Goal: Task Accomplishment & Management: Complete application form

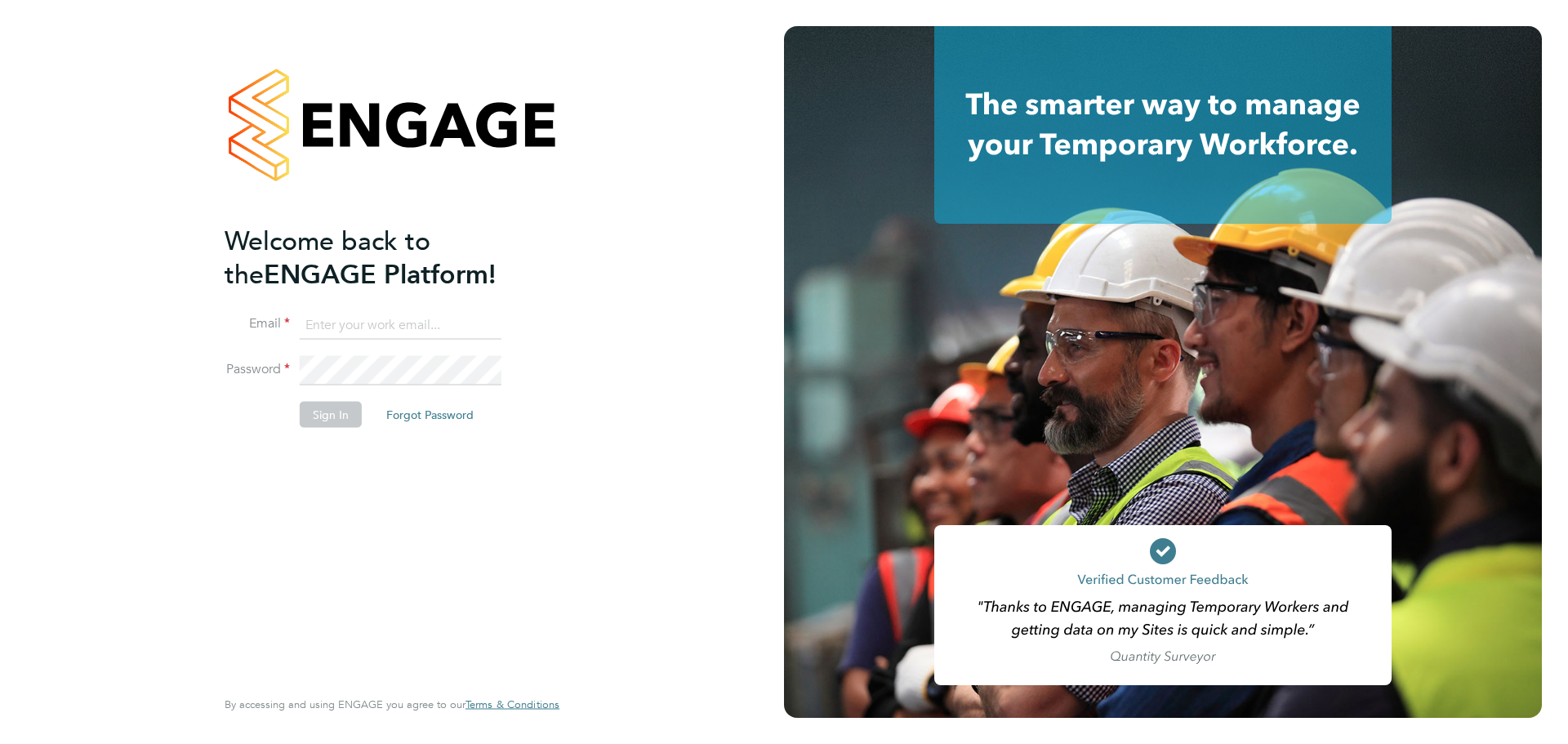
type input "mark@xede.co.uk"
click at [346, 418] on button "Sign In" at bounding box center [330, 415] width 62 height 26
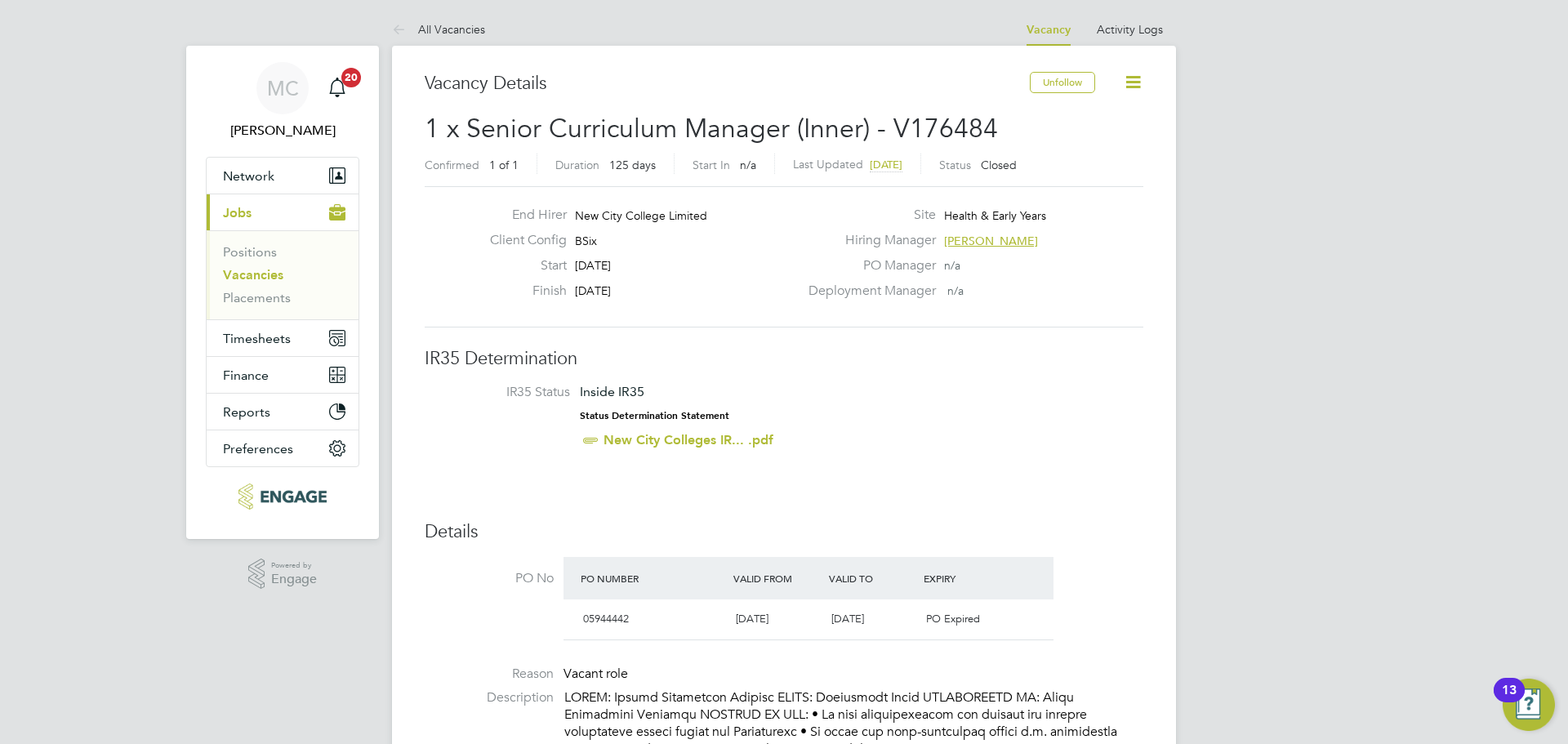
click at [267, 272] on link "Vacancies" at bounding box center [253, 275] width 60 height 16
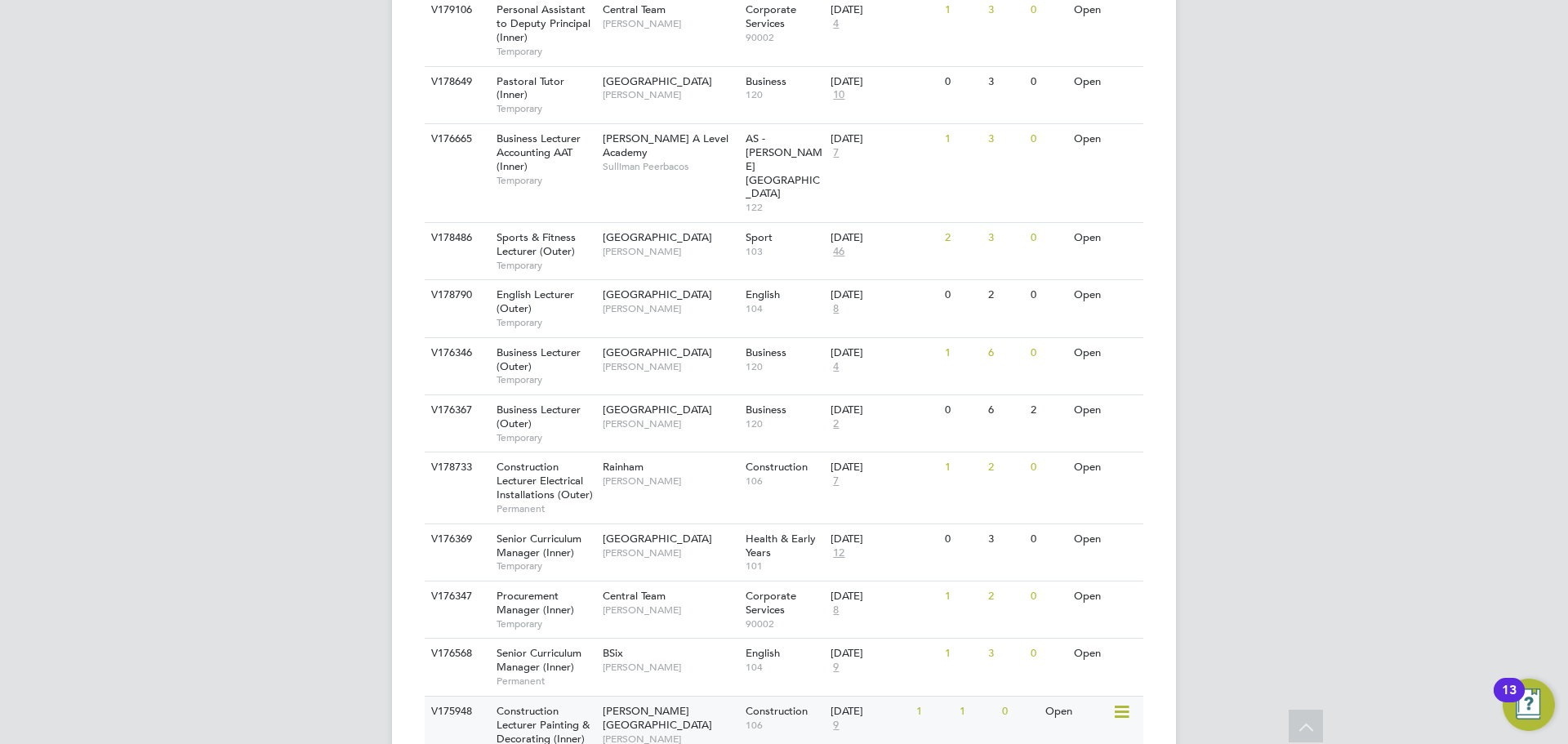
scroll to position [1723, 0]
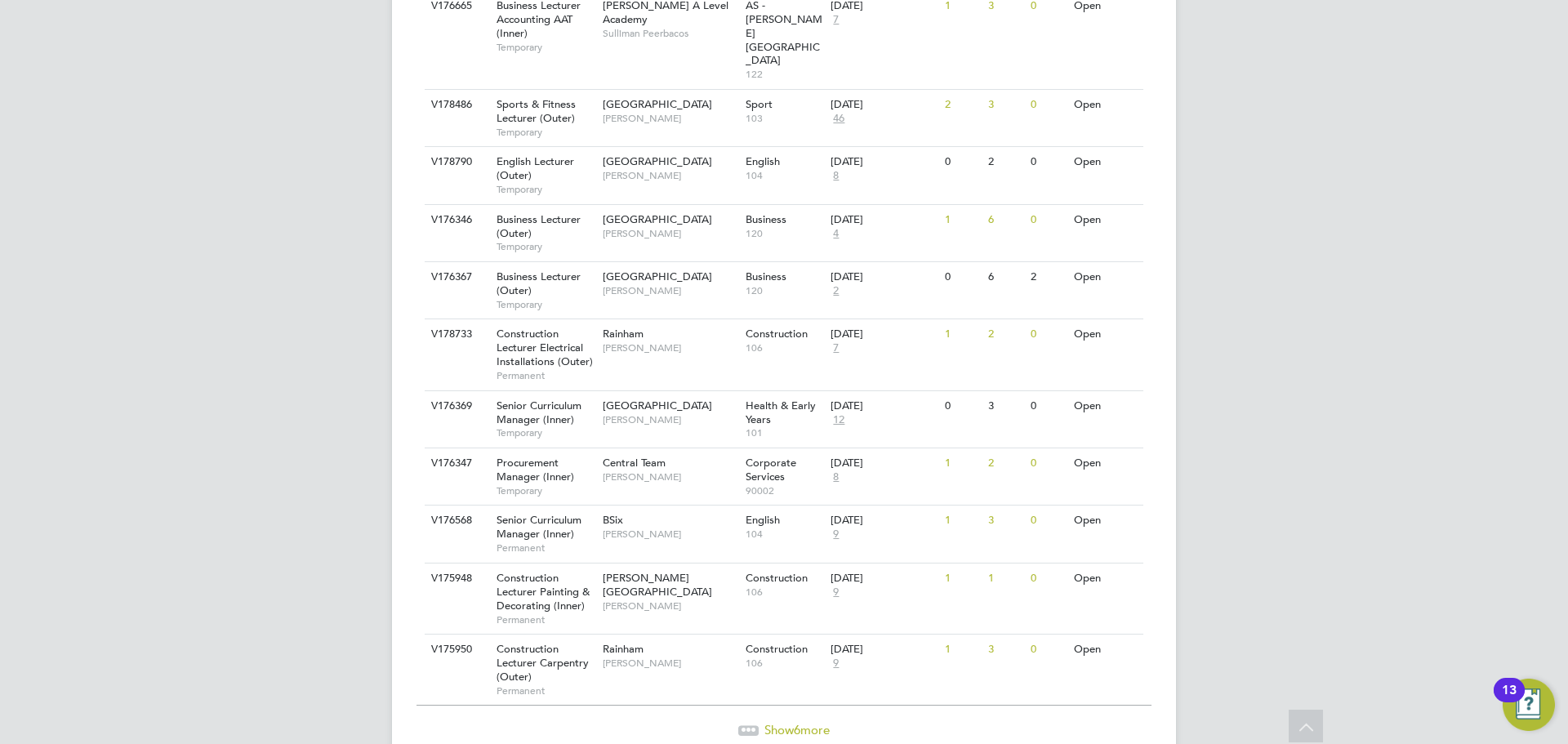
click at [765, 722] on span "Show 6 more" at bounding box center [797, 730] width 65 height 16
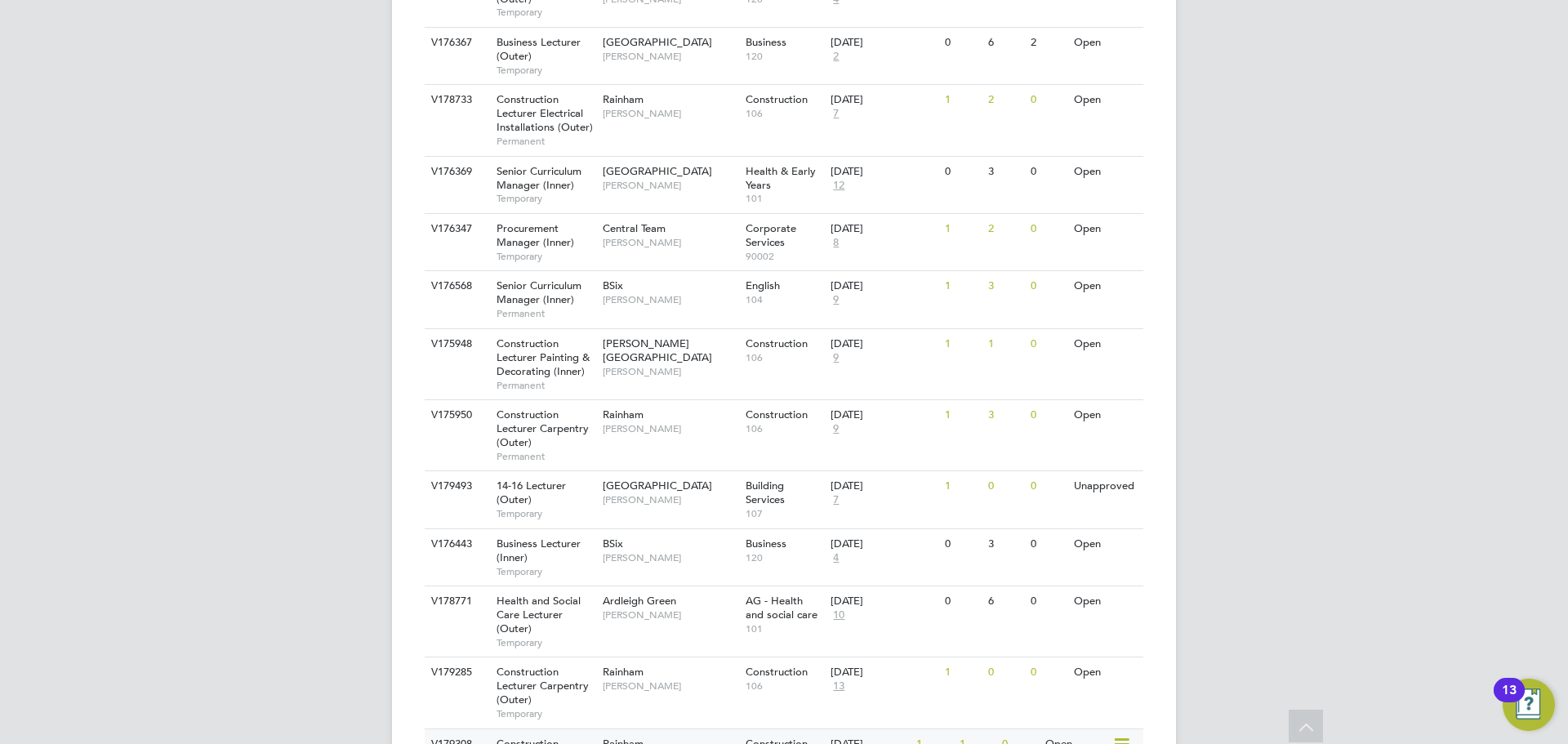
scroll to position [2075, 0]
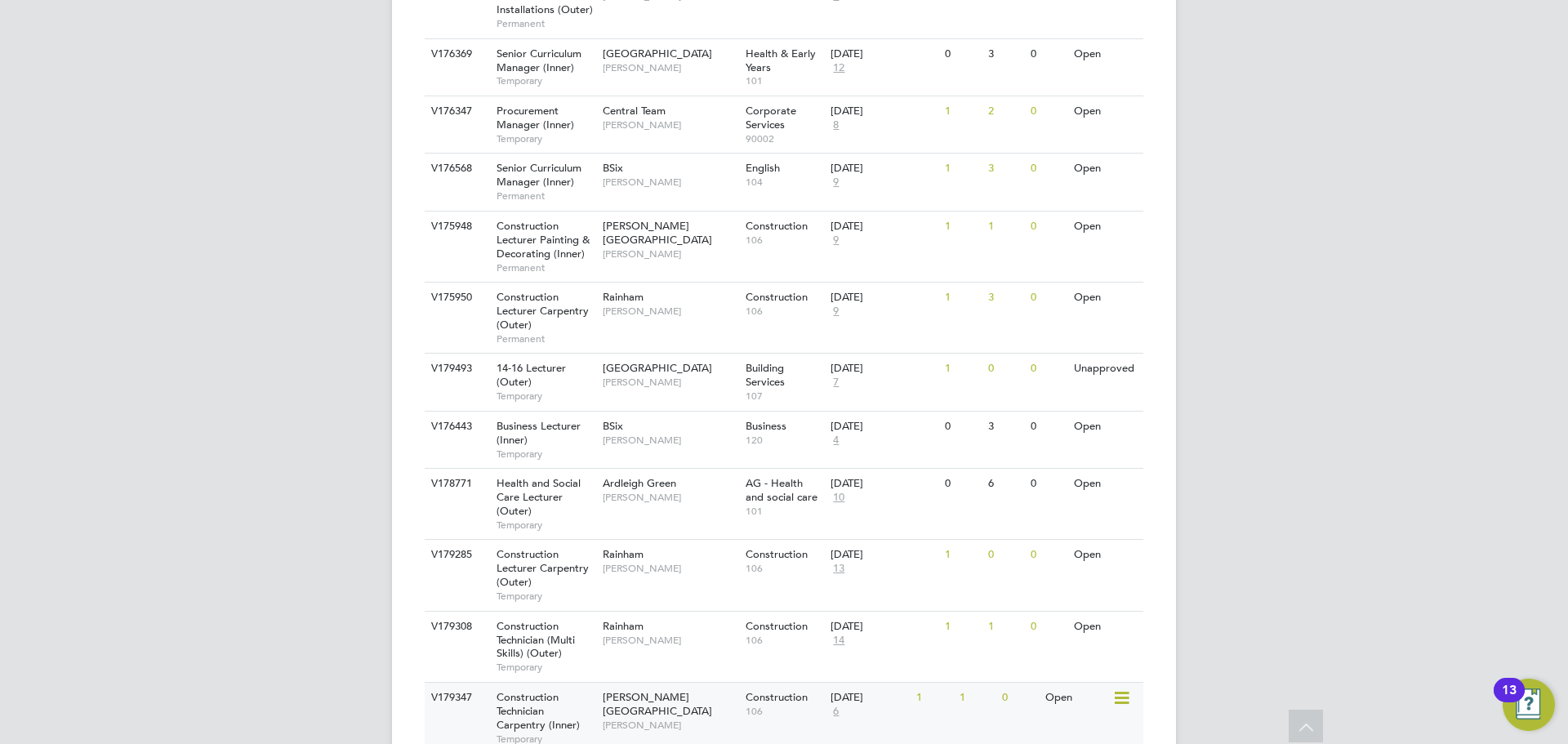
click at [578, 733] on span "Temporary" at bounding box center [545, 739] width 98 height 13
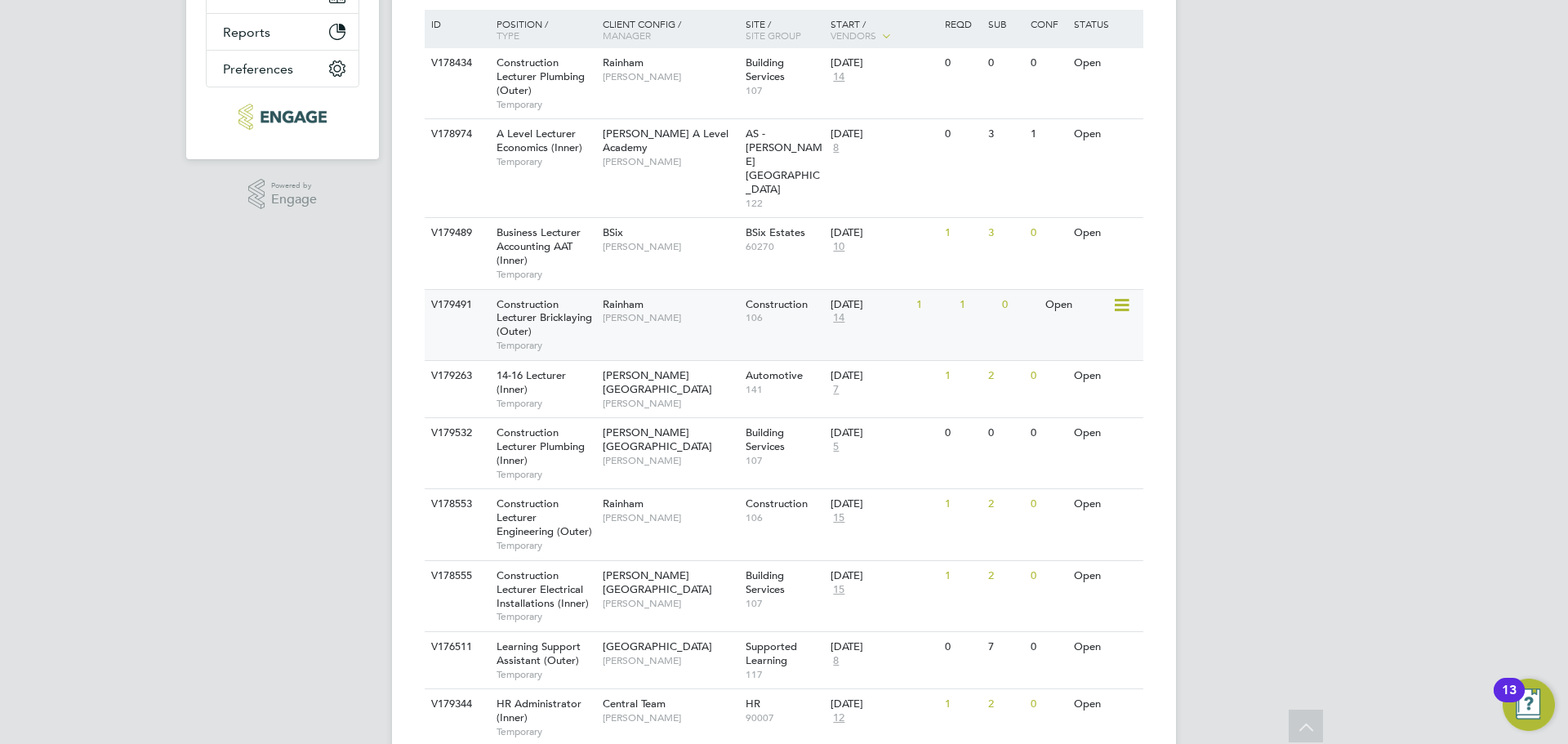
scroll to position [409, 0]
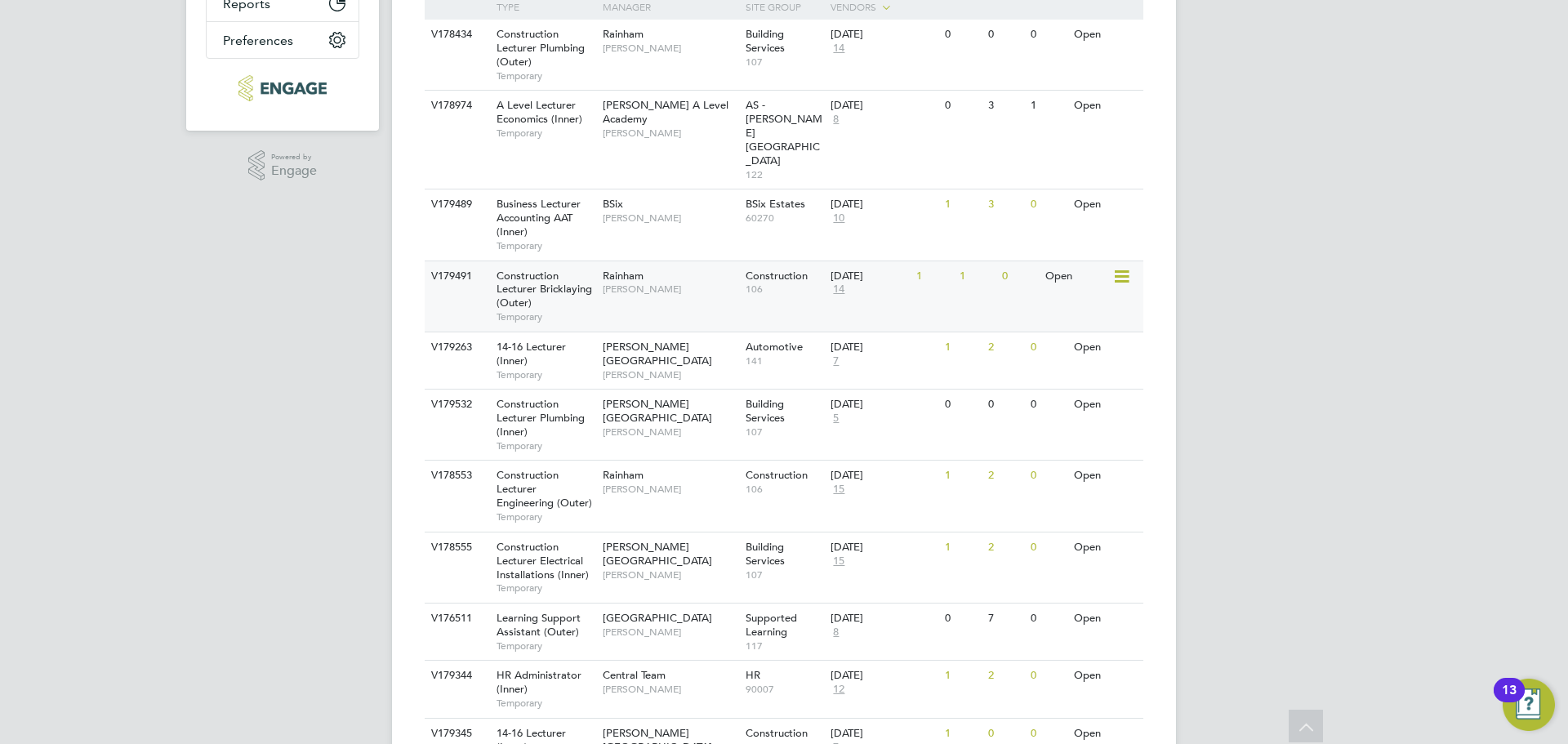
click at [661, 264] on div "V179491 Construction Lecturer Bricklaying (Outer) Temporary Rainham Ian Rist Co…" at bounding box center [784, 297] width 719 height 71
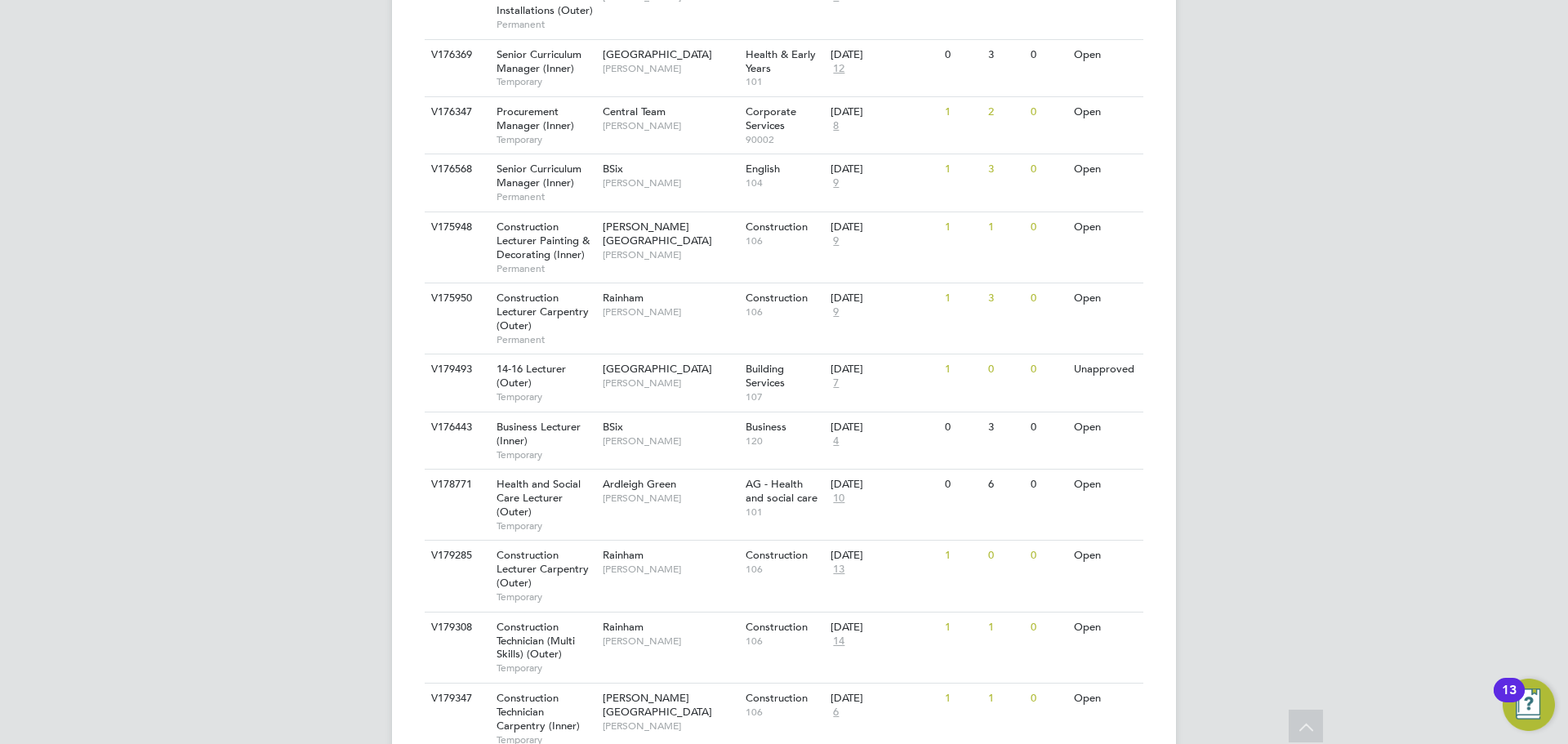
scroll to position [2075, 0]
click at [617, 282] on div "V175950 Construction Lecturer Carpentry (Outer) Permanent Rainham Stephen Brays…" at bounding box center [784, 317] width 719 height 71
click at [679, 539] on div "V179285 Construction Lecturer Carpentry (Outer) Temporary Rainham Ian Rist Cons…" at bounding box center [784, 574] width 719 height 71
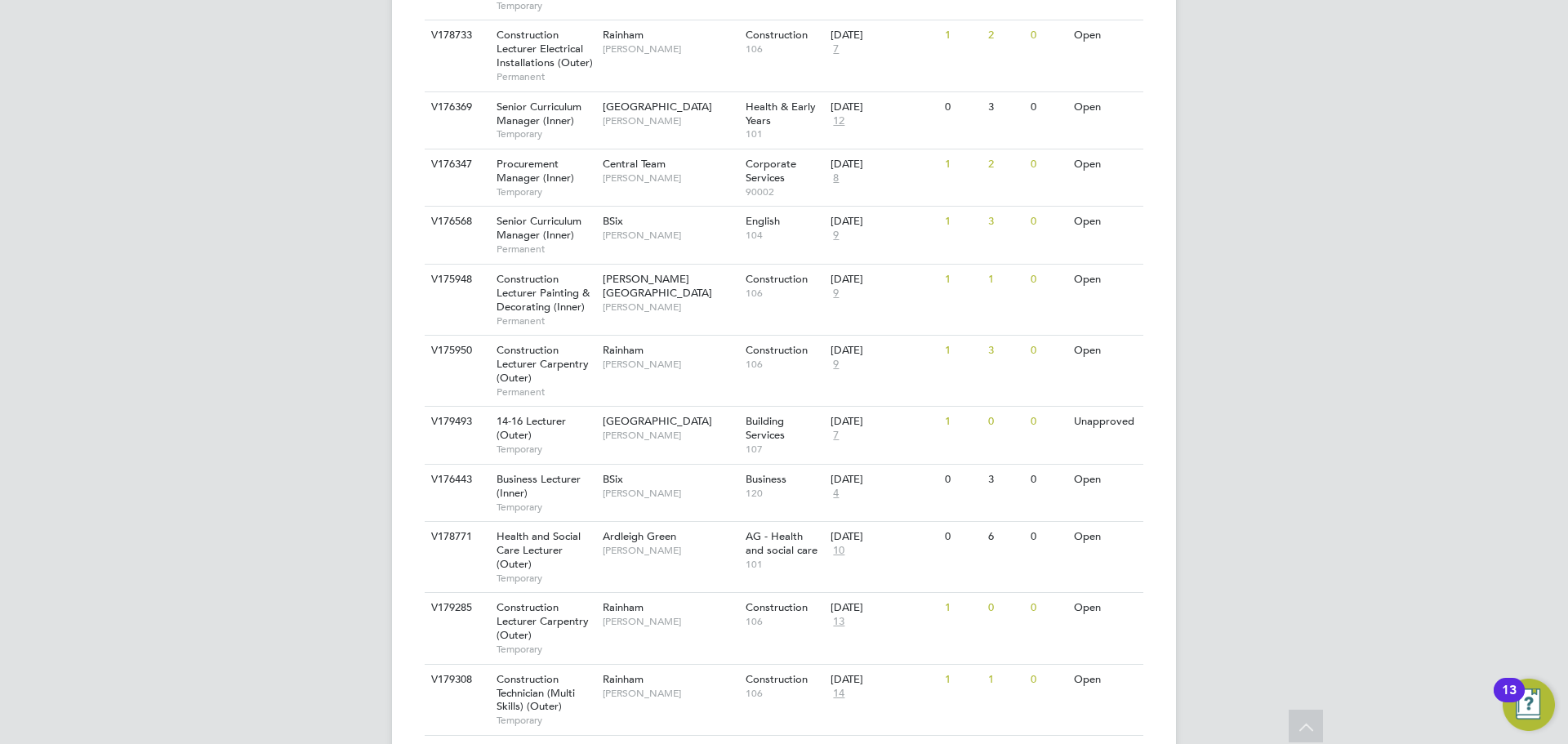
scroll to position [1994, 0]
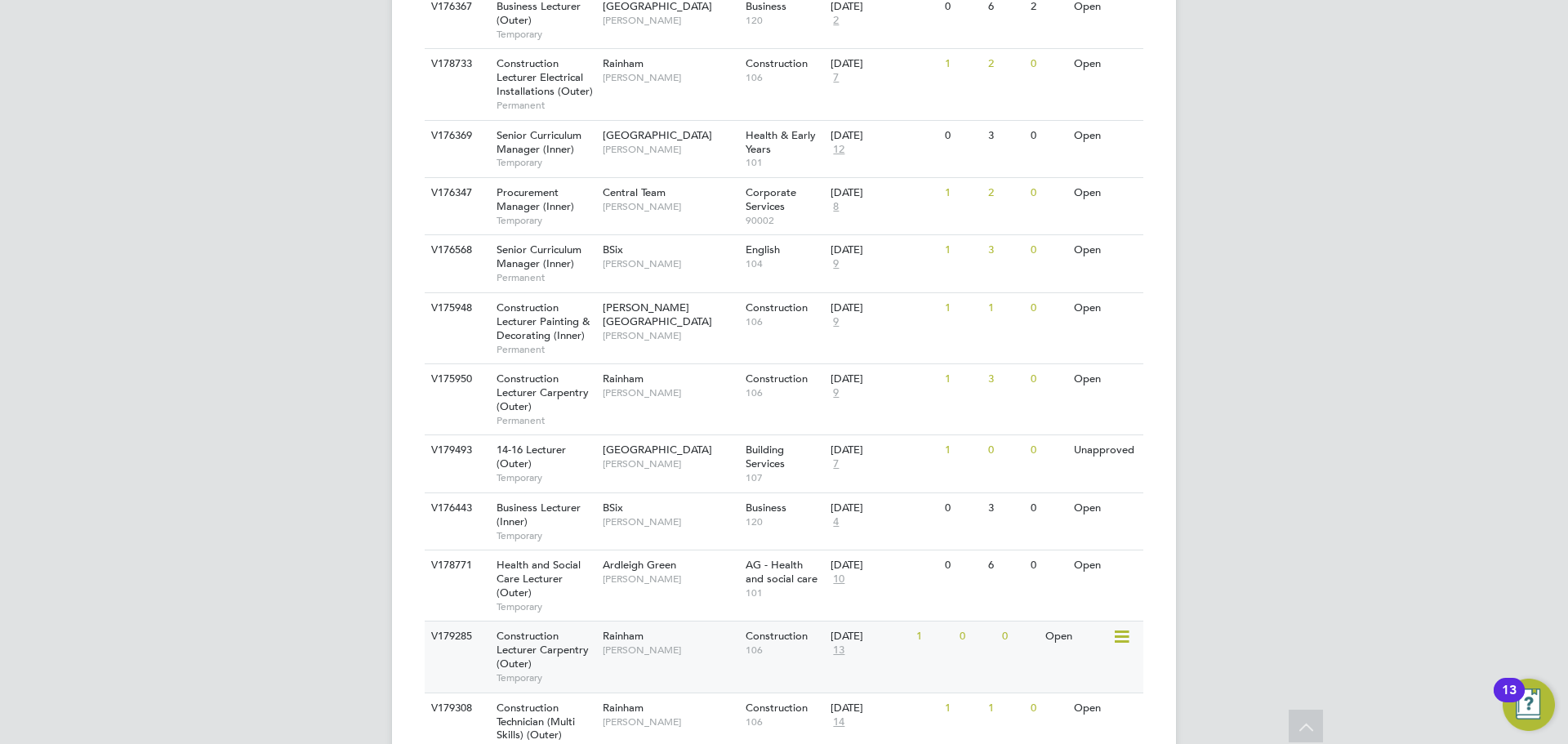
drag, startPoint x: 446, startPoint y: 683, endPoint x: 440, endPoint y: 609, distance: 74.2
drag, startPoint x: 440, startPoint y: 609, endPoint x: 1348, endPoint y: 555, distance: 909.6
click at [701, 692] on div "V179308 Construction Technician (Multi Skills) (Outer) Temporary Rainham Ian Ri…" at bounding box center [784, 728] width 719 height 71
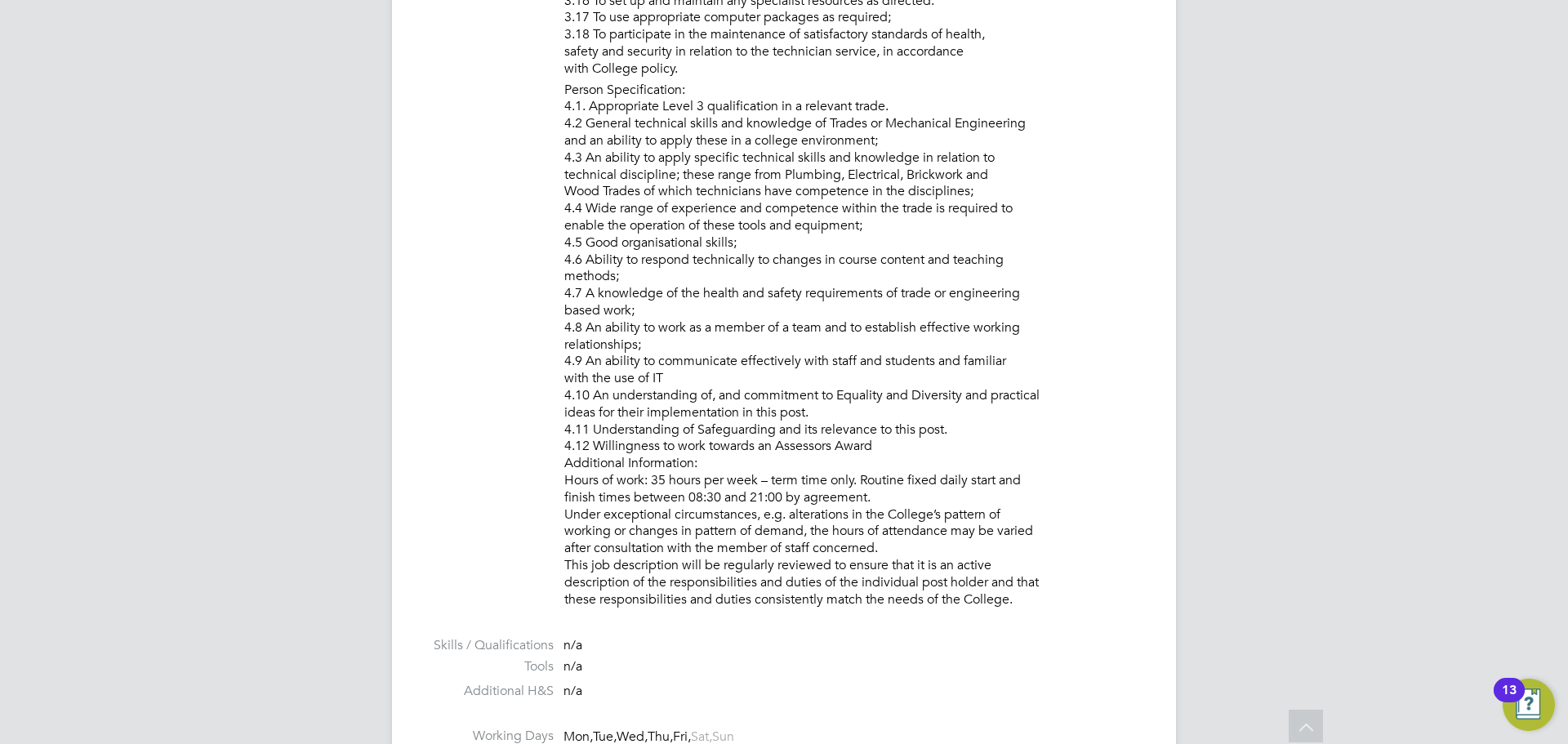
drag, startPoint x: 874, startPoint y: 482, endPoint x: 862, endPoint y: 444, distance: 39.8
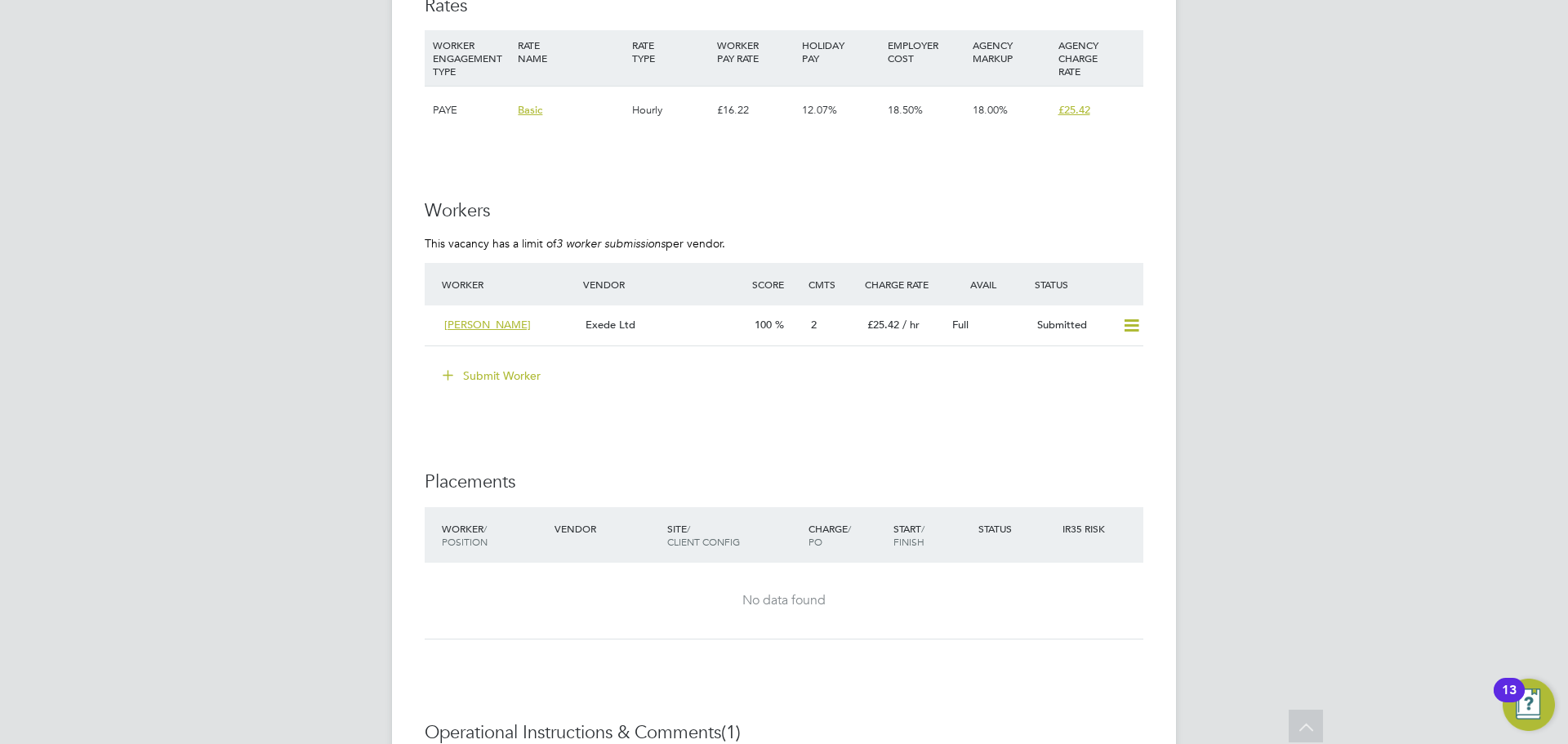
scroll to position [2533, 0]
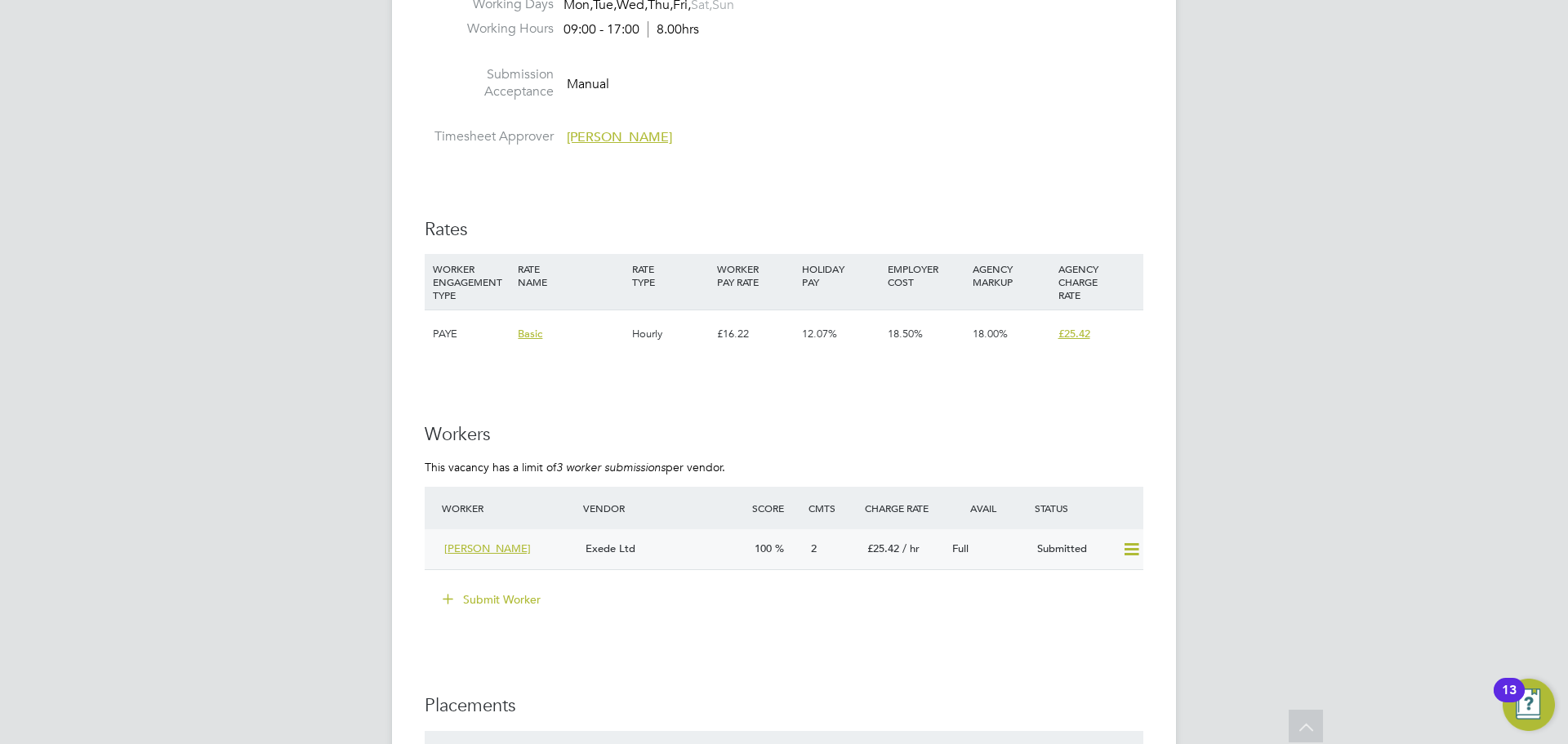
click at [700, 545] on div "Exede Ltd" at bounding box center [663, 549] width 169 height 27
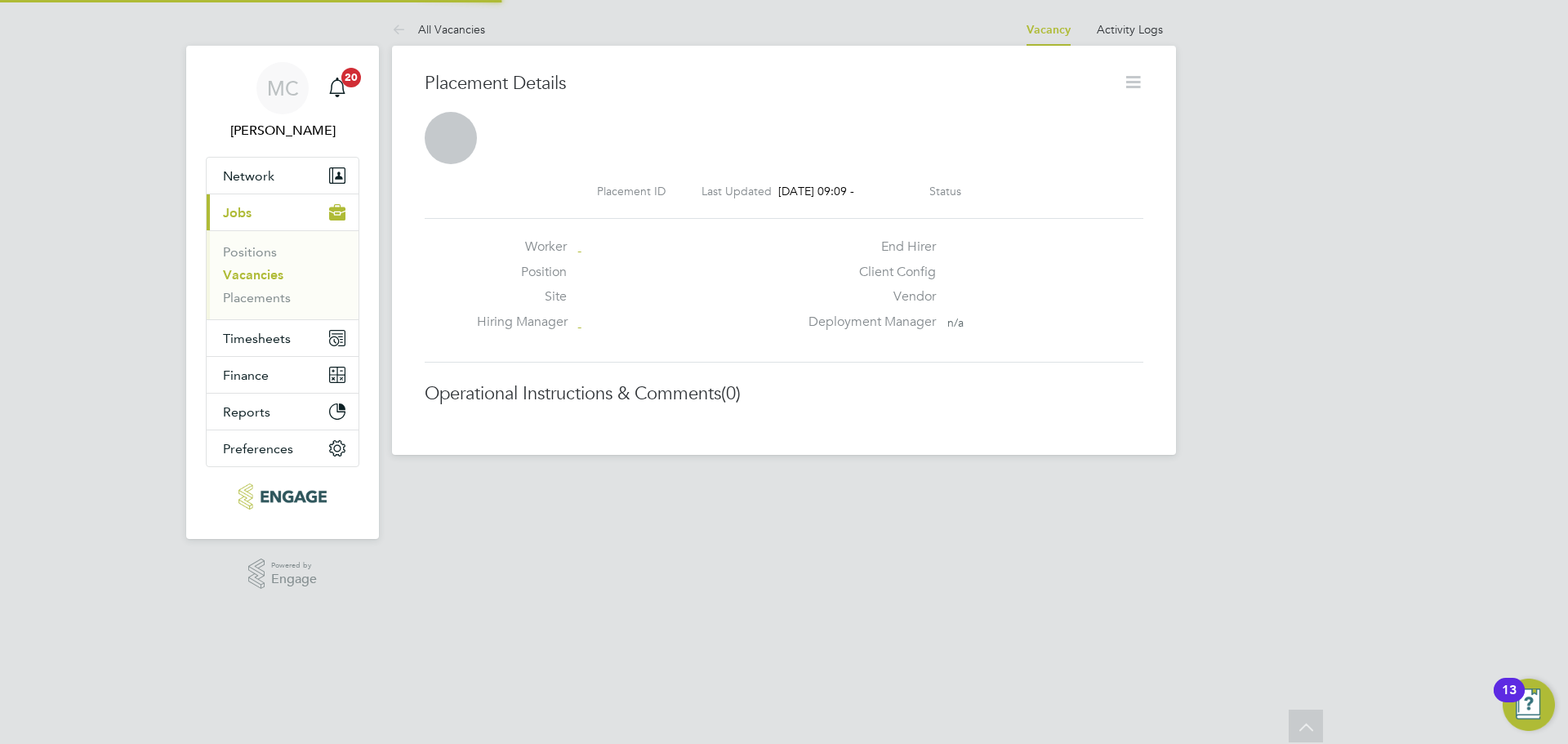
scroll to position [8, 8]
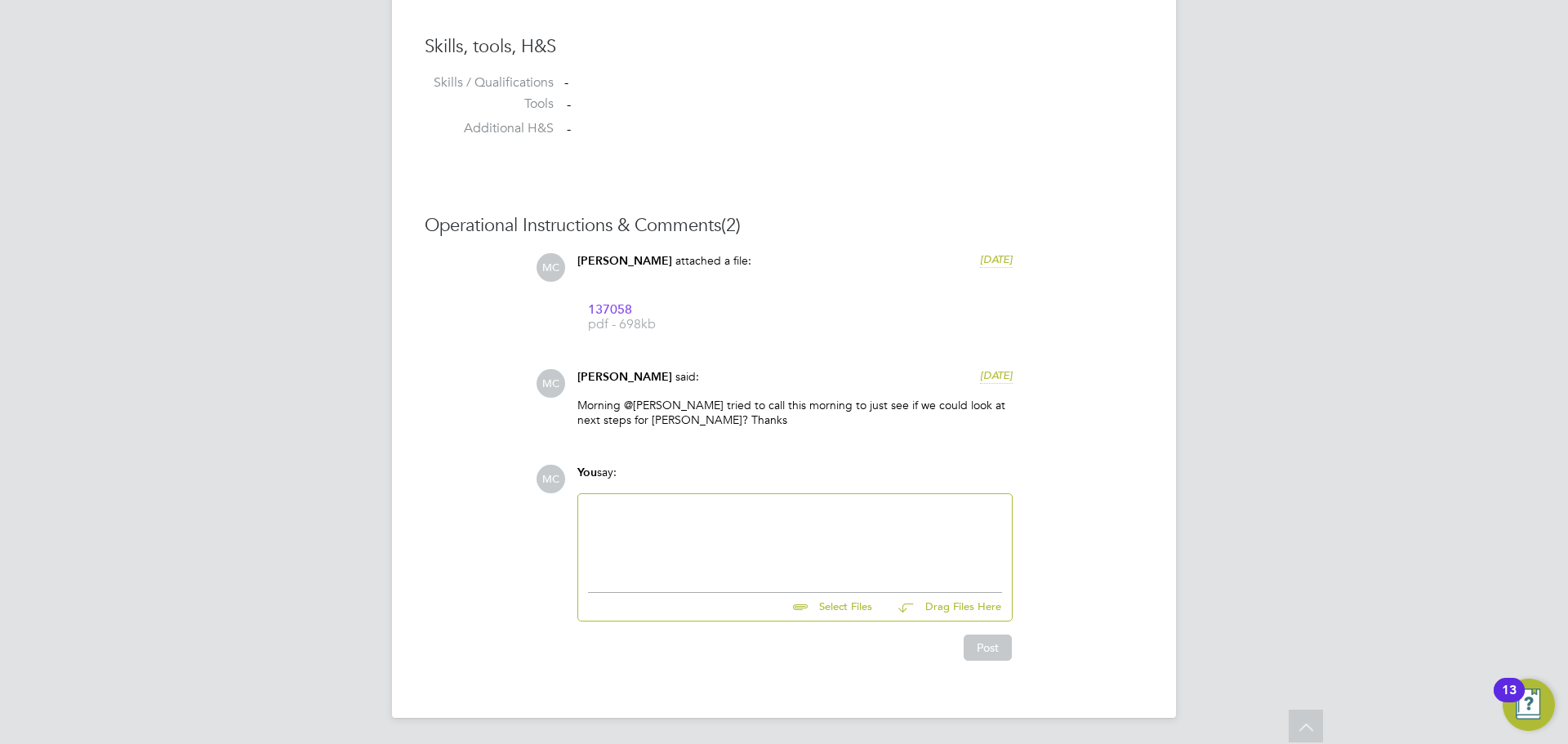
click at [729, 519] on div at bounding box center [794, 539] width 414 height 70
click at [997, 655] on button "Post" at bounding box center [988, 648] width 49 height 26
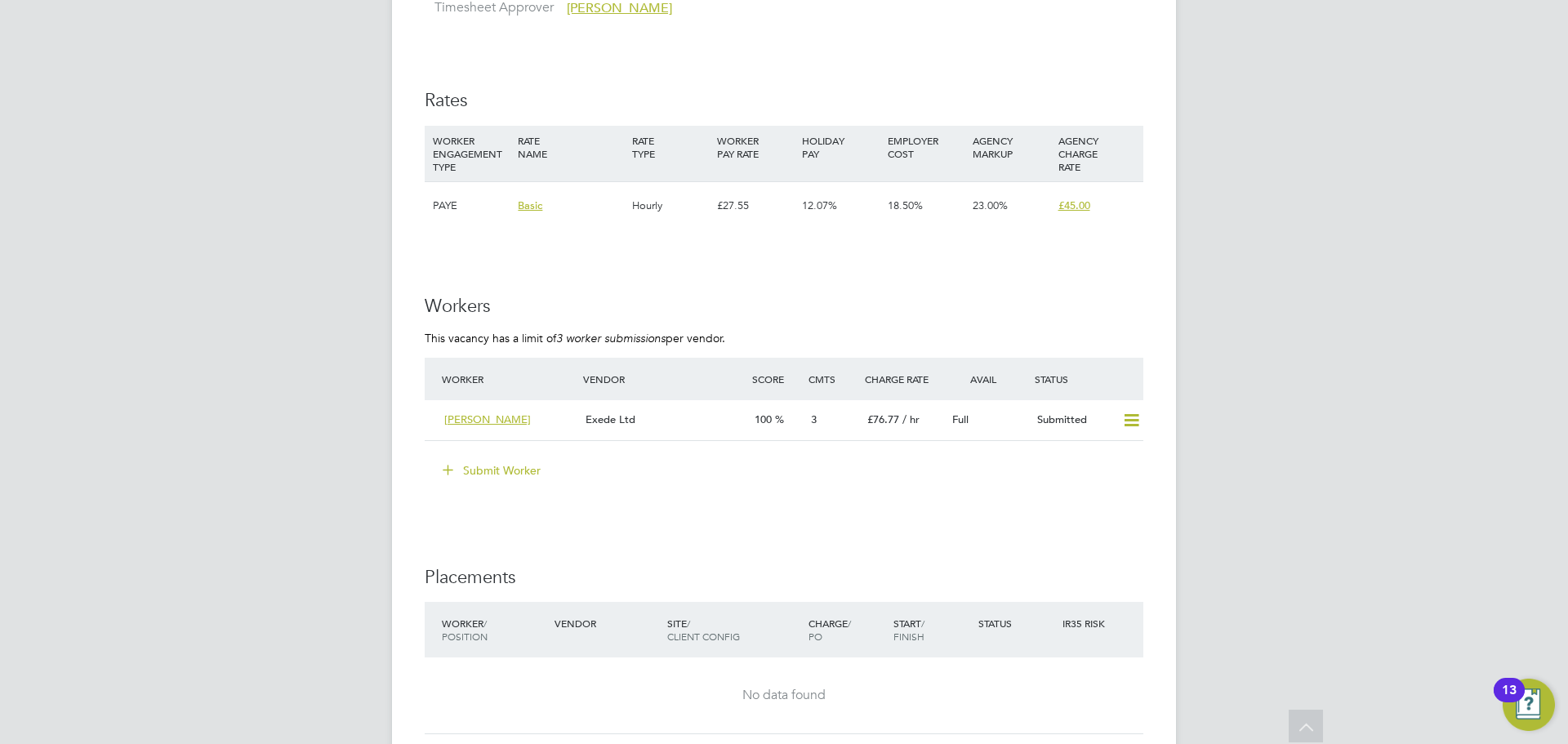
scroll to position [2778, 0]
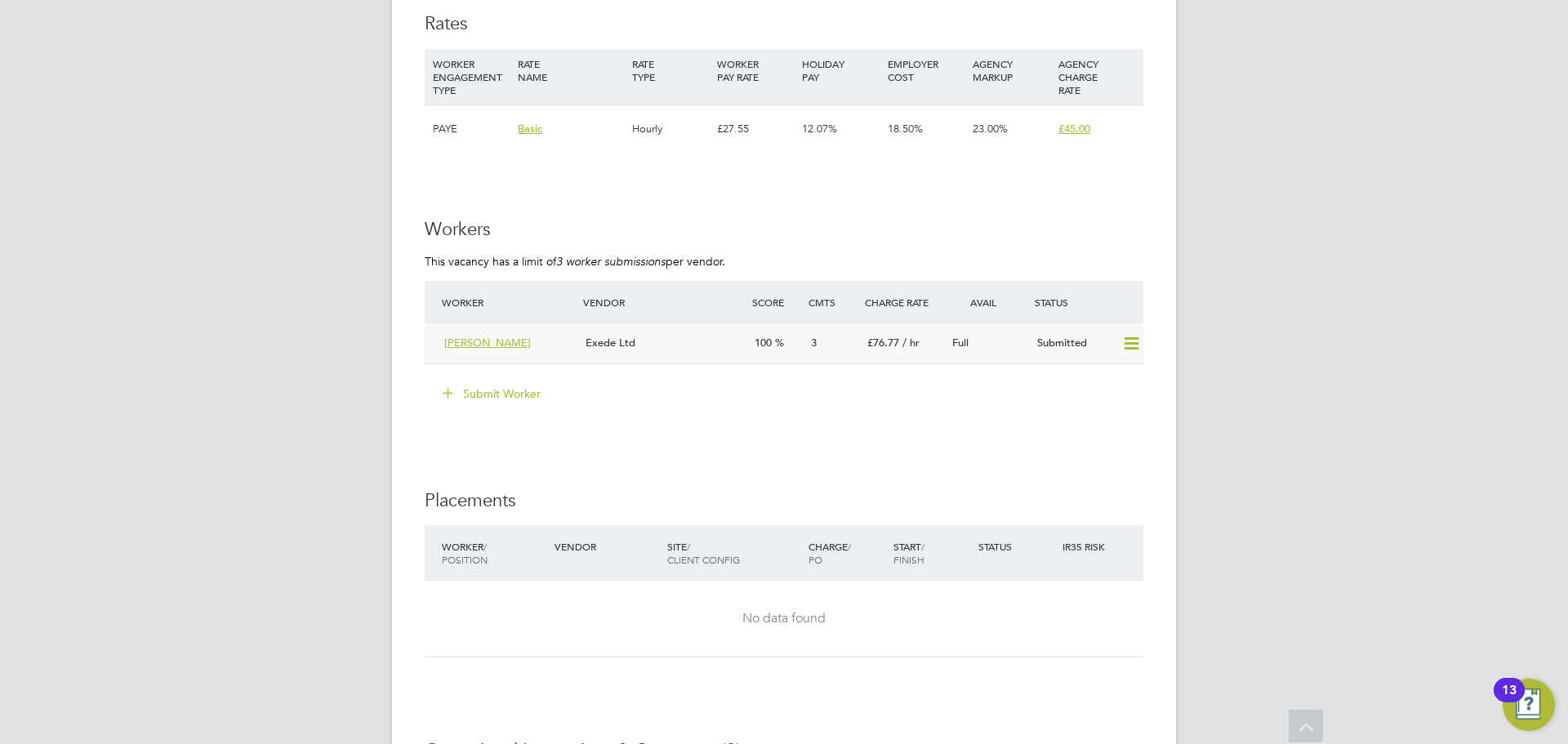
click at [714, 341] on div "Exede Ltd" at bounding box center [663, 343] width 169 height 27
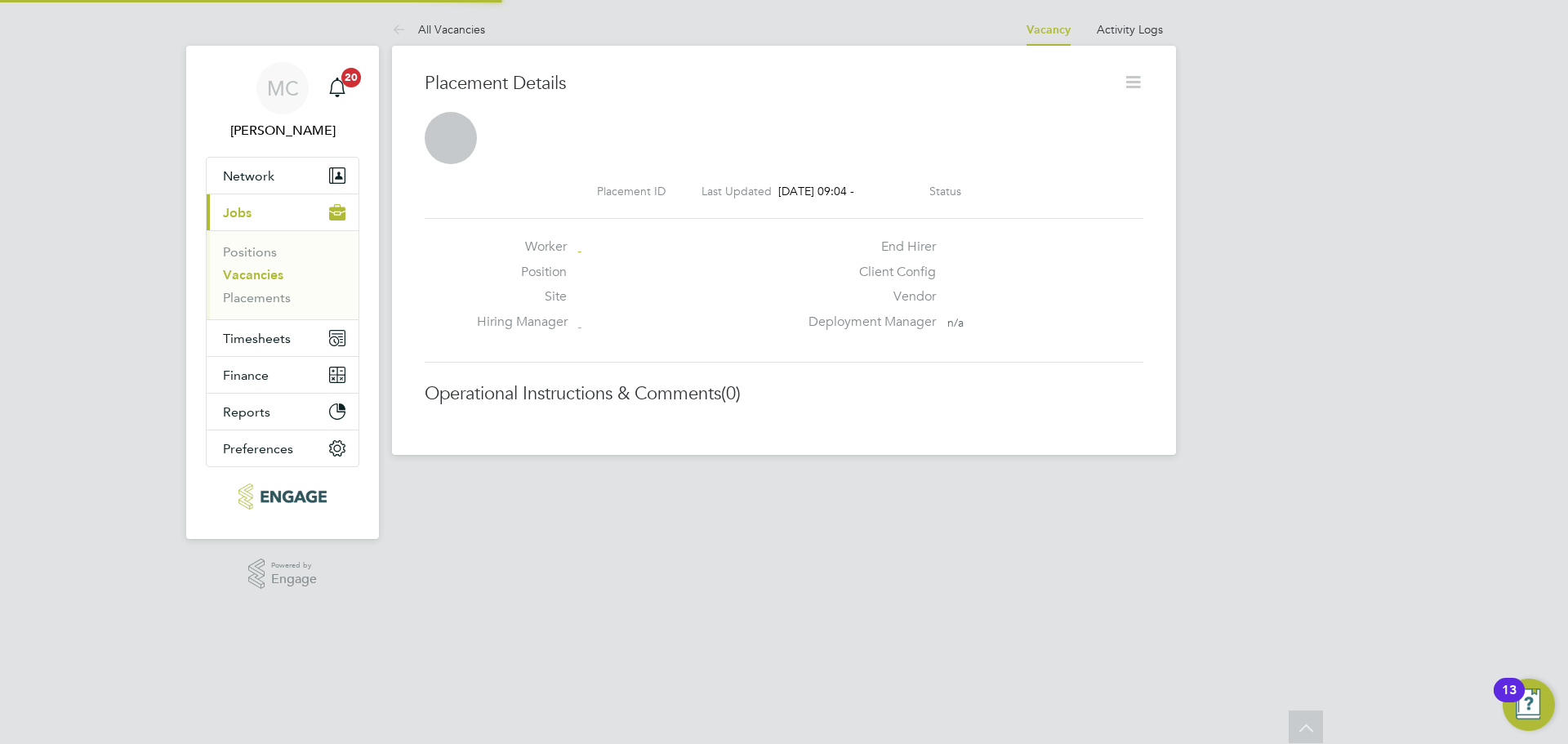
scroll to position [8, 8]
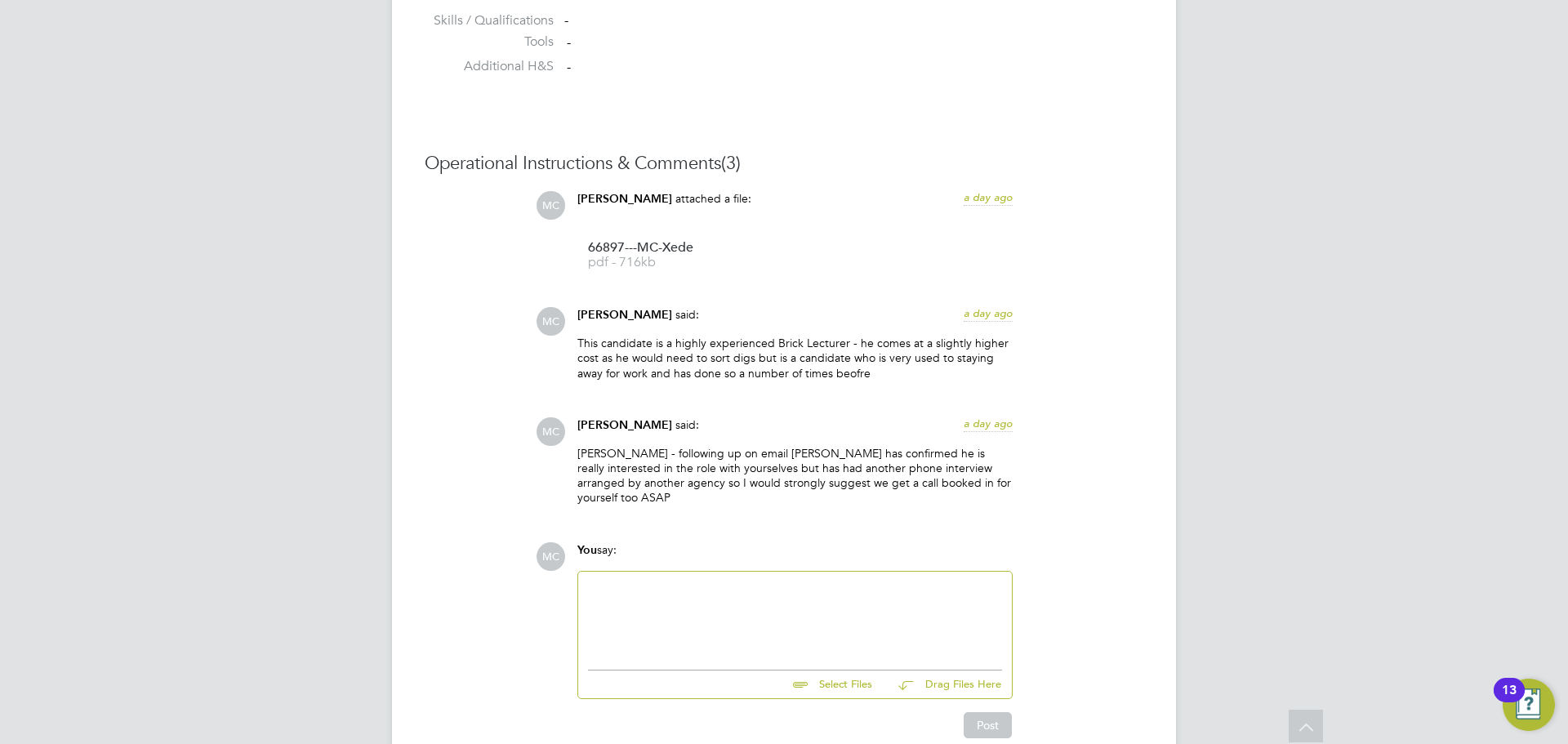
click at [729, 608] on div at bounding box center [794, 616] width 414 height 70
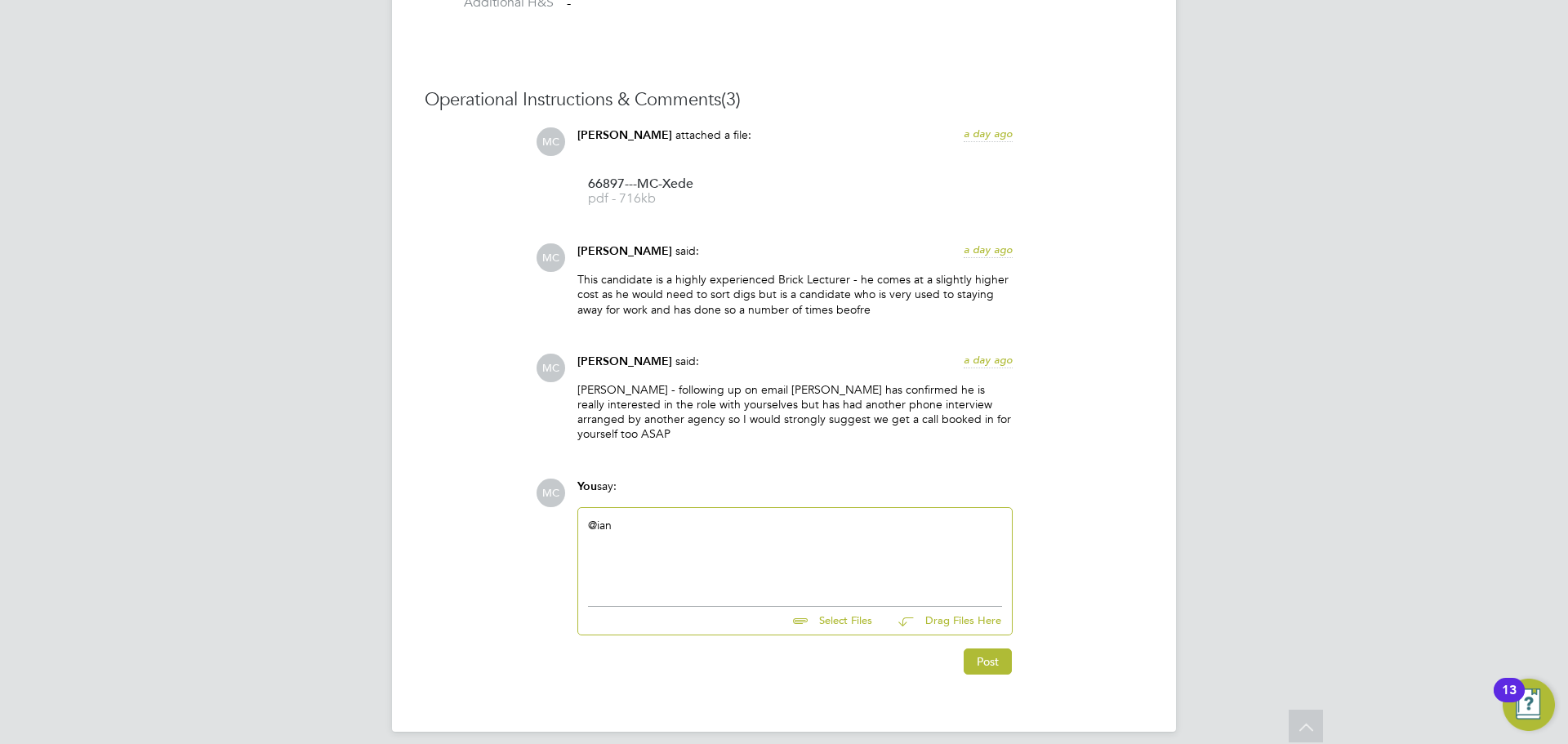
click at [661, 521] on div "@ian" at bounding box center [794, 553] width 414 height 70
drag, startPoint x: 641, startPoint y: 519, endPoint x: 558, endPoint y: 477, distance: 93.0
click at [558, 489] on div "MC You say: @ian Select Files Drag Files Here Drop your files here Post" at bounding box center [839, 577] width 608 height 196
click at [1001, 660] on button "Post" at bounding box center [988, 662] width 49 height 26
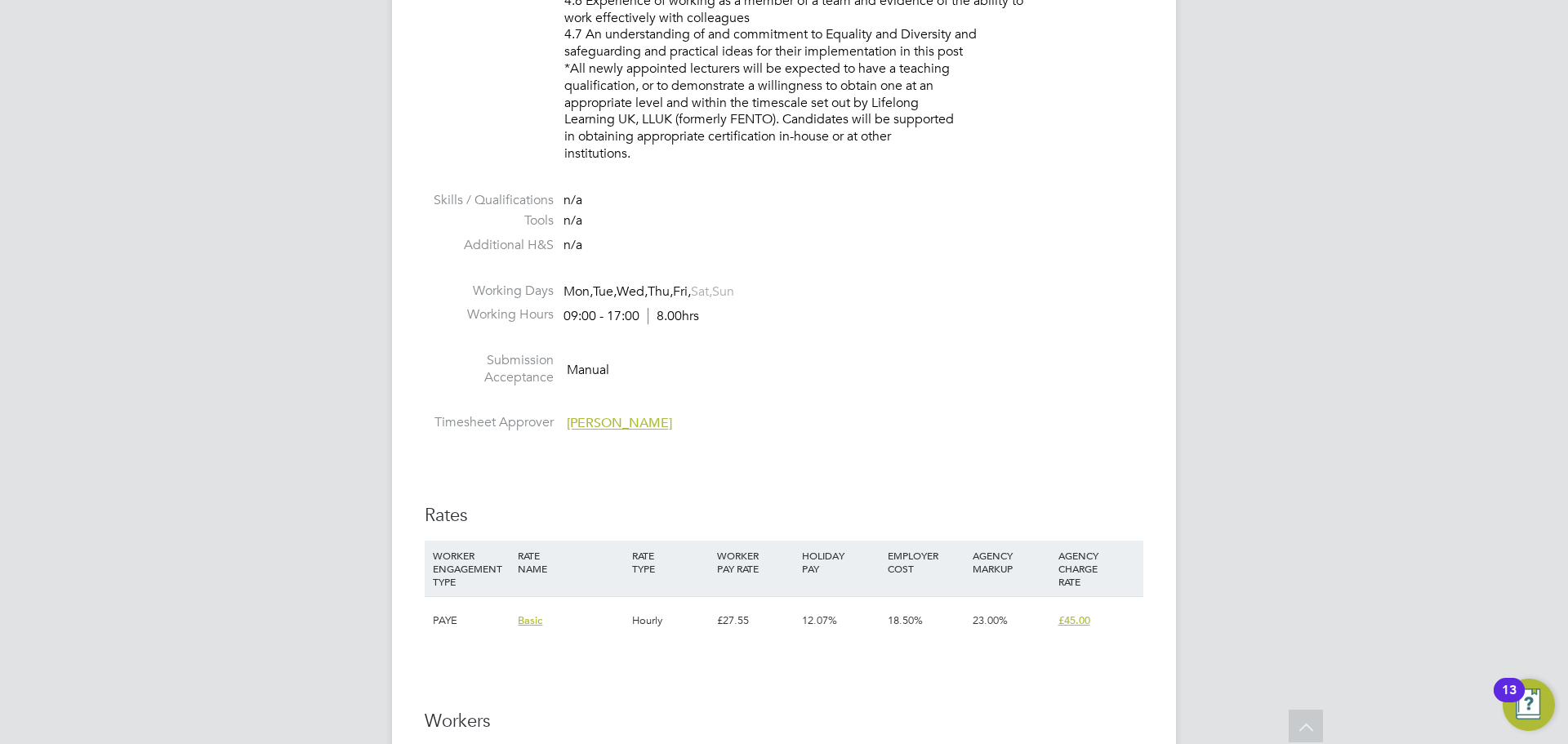
scroll to position [2614, 0]
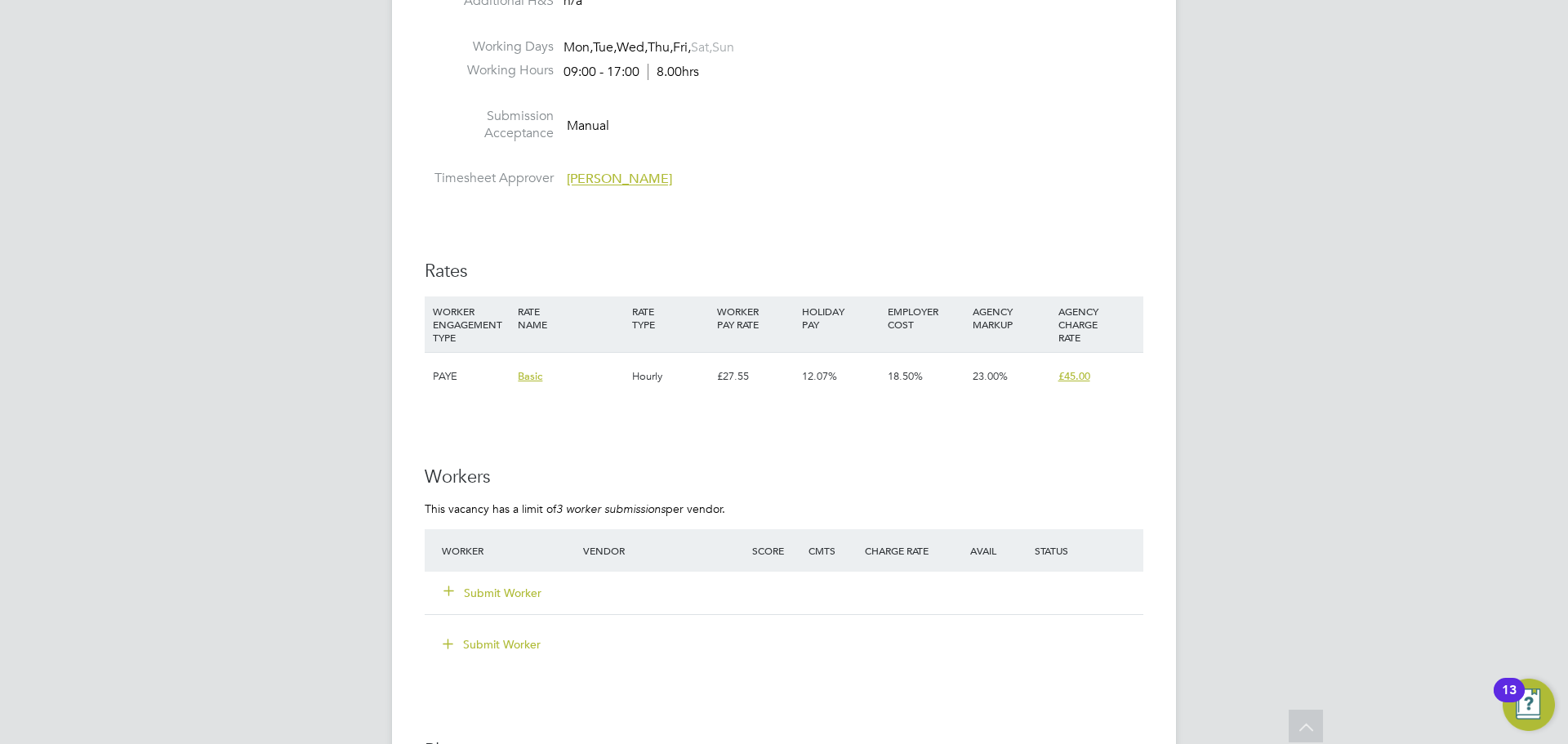
click at [493, 594] on button "Submit Worker" at bounding box center [493, 593] width 98 height 16
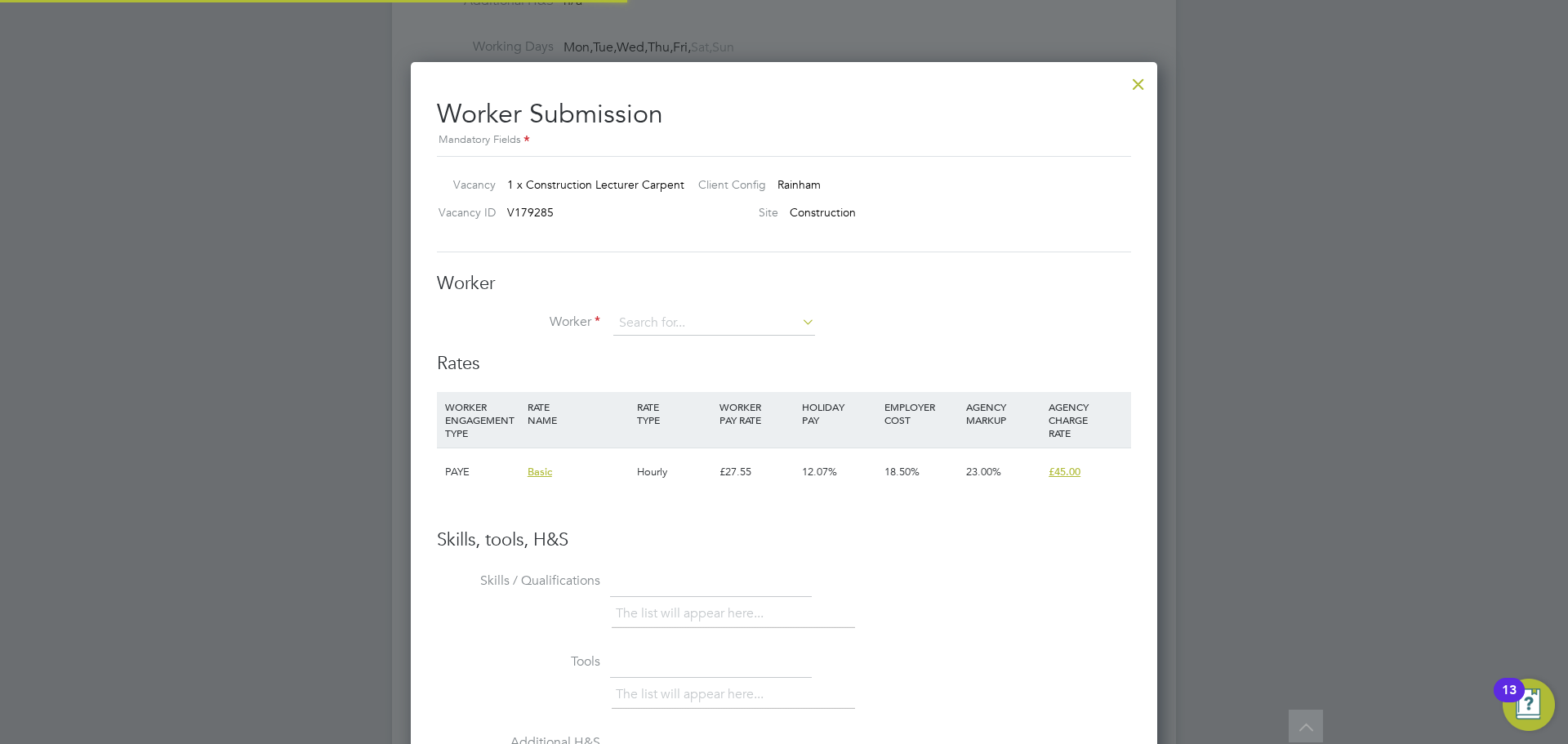
scroll to position [992, 747]
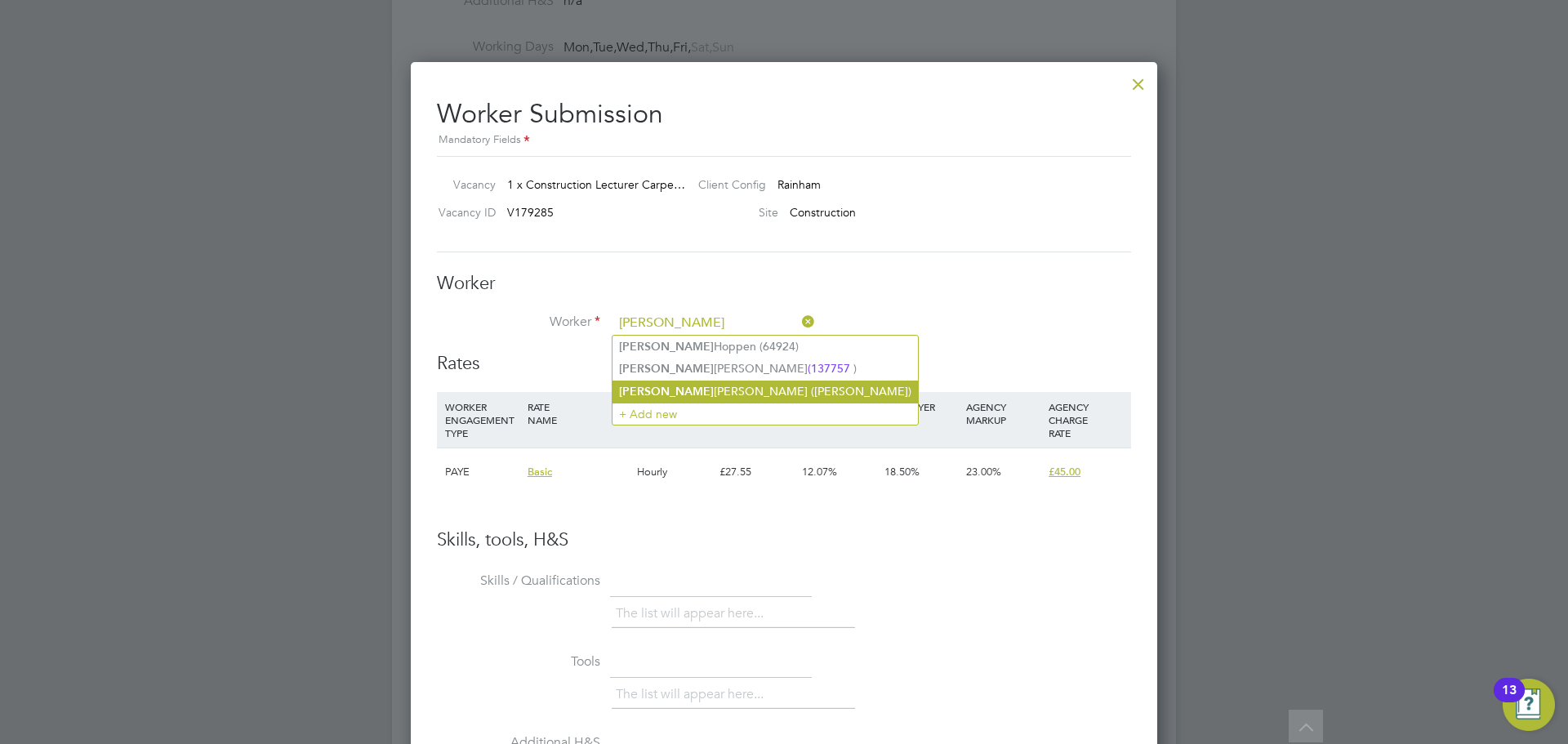
click at [682, 391] on li "Laurence Caruana (Laurence)" at bounding box center [766, 392] width 305 height 22
type input "Laurence Caruana (Laurence)"
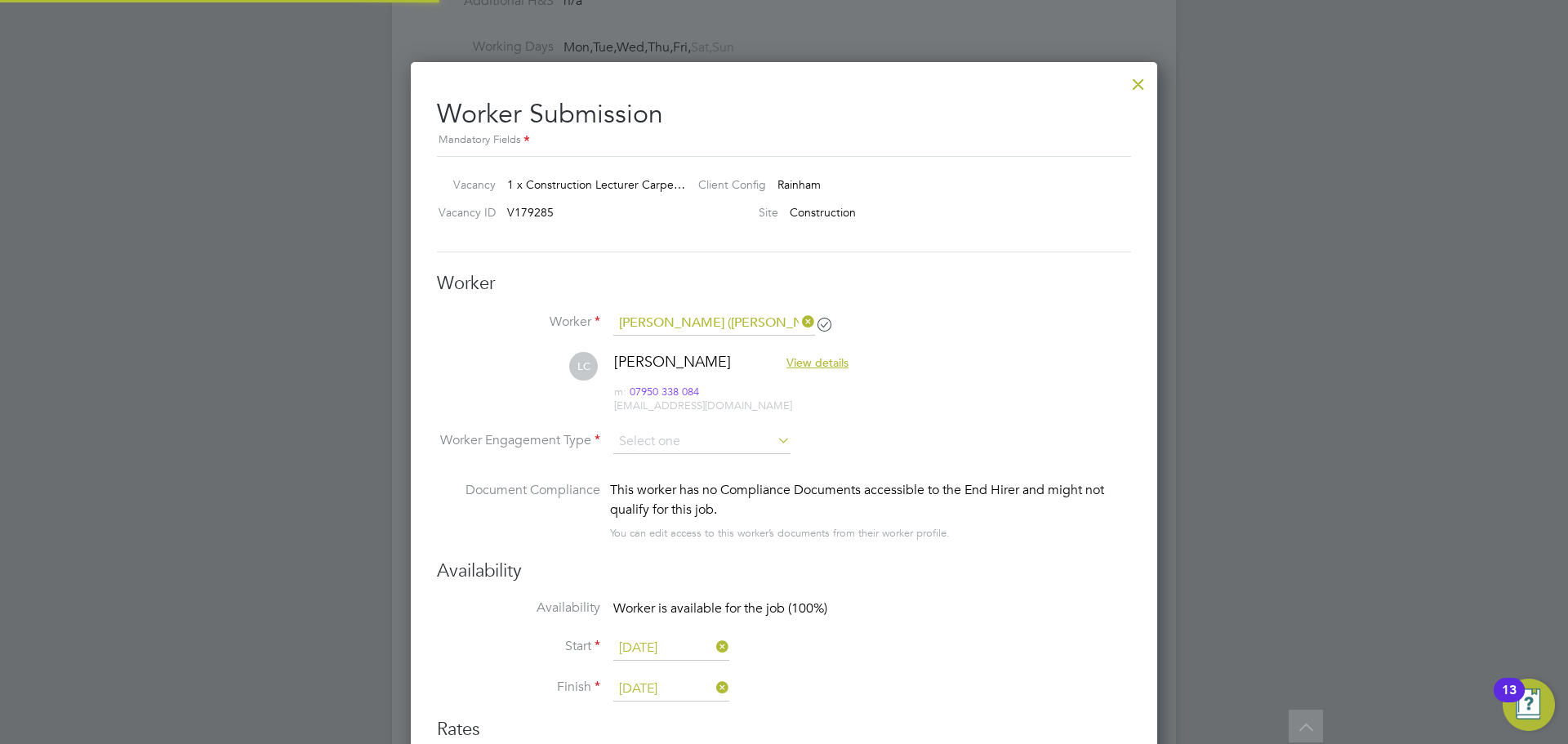
scroll to position [8, 8]
click at [651, 434] on input at bounding box center [701, 442] width 178 height 25
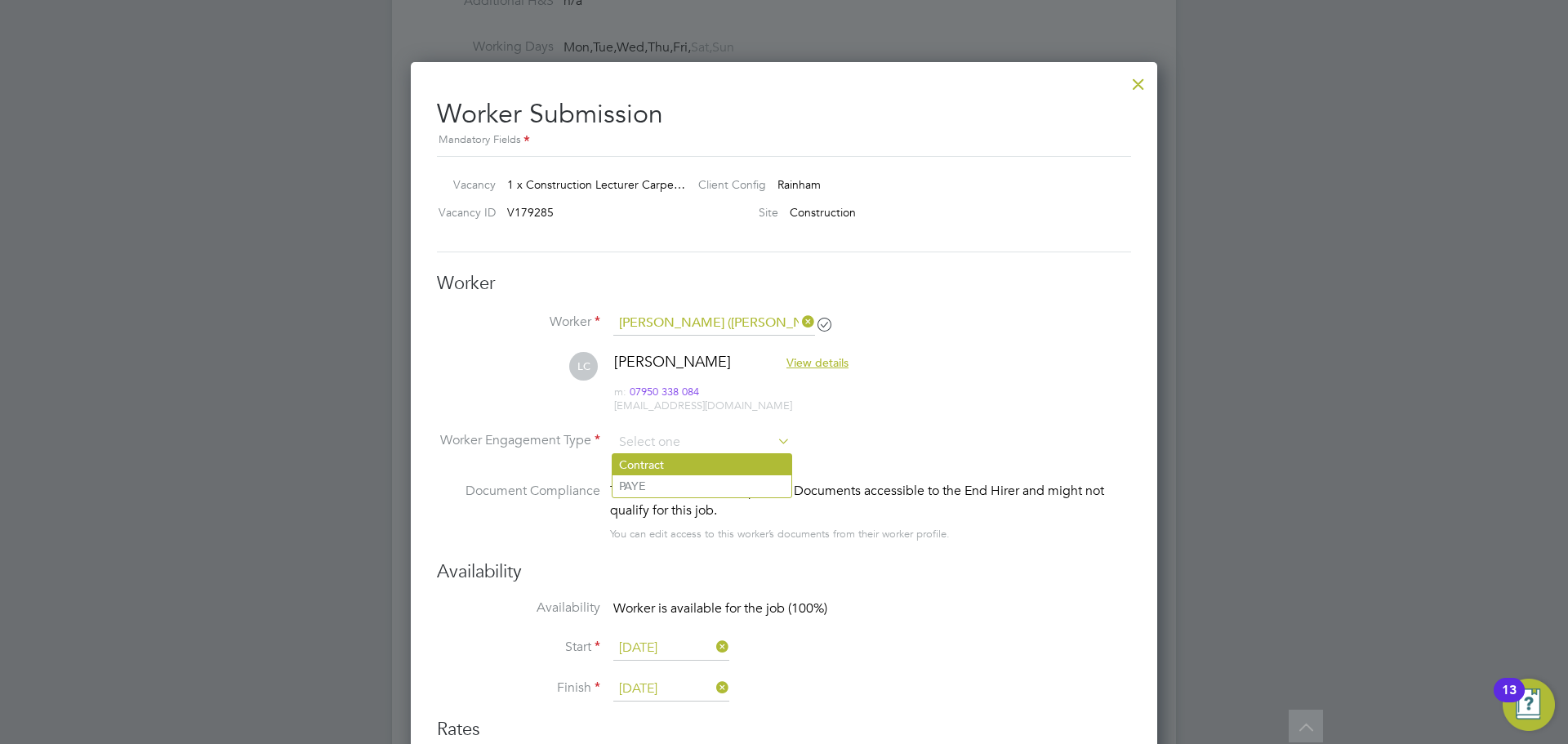
click at [656, 463] on li "Contract" at bounding box center [702, 464] width 179 height 21
type input "Contract"
click at [652, 441] on input at bounding box center [701, 442] width 178 height 25
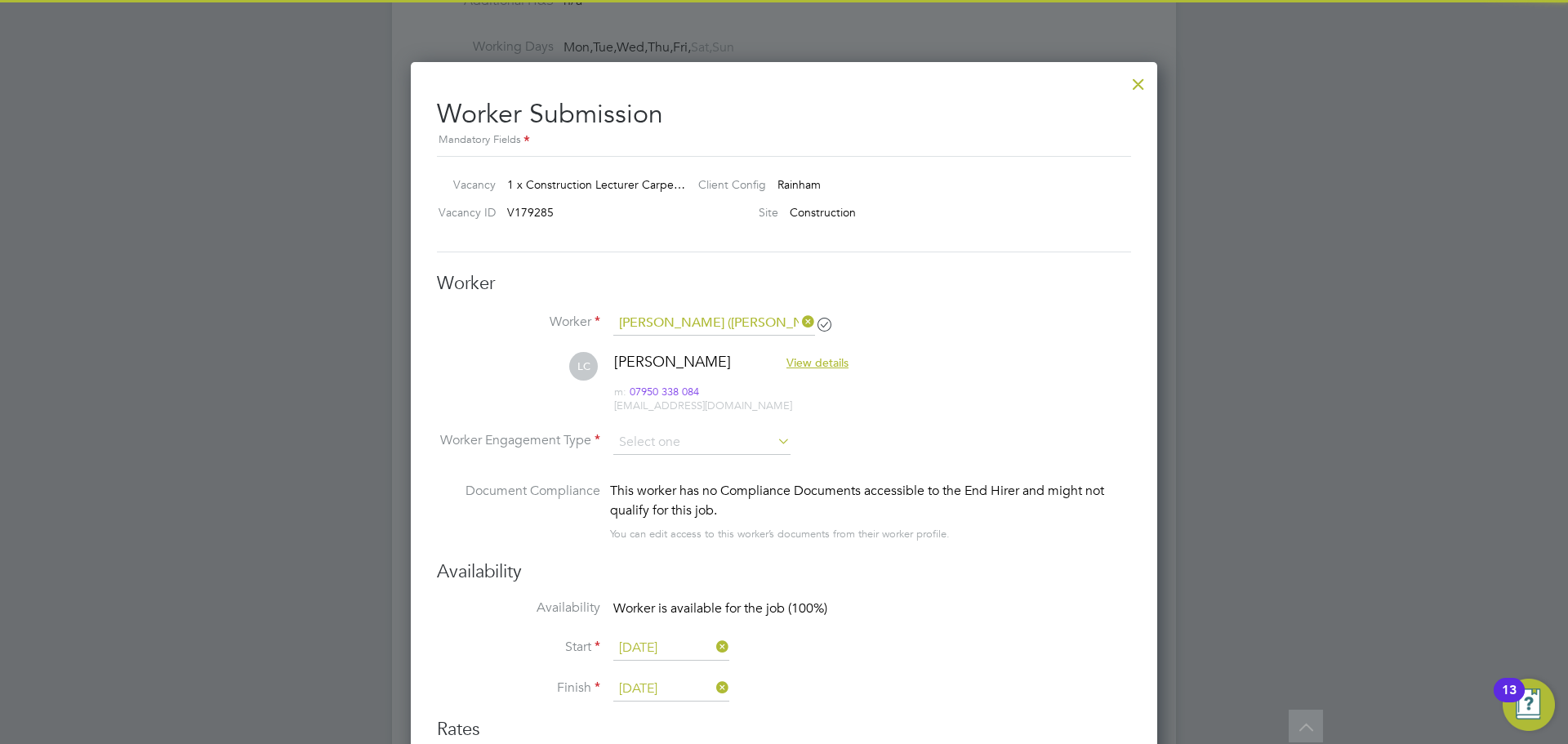
drag, startPoint x: 641, startPoint y: 485, endPoint x: 819, endPoint y: 483, distance: 178.0
click at [642, 484] on li "PAYE" at bounding box center [702, 485] width 179 height 21
type input "PAYE"
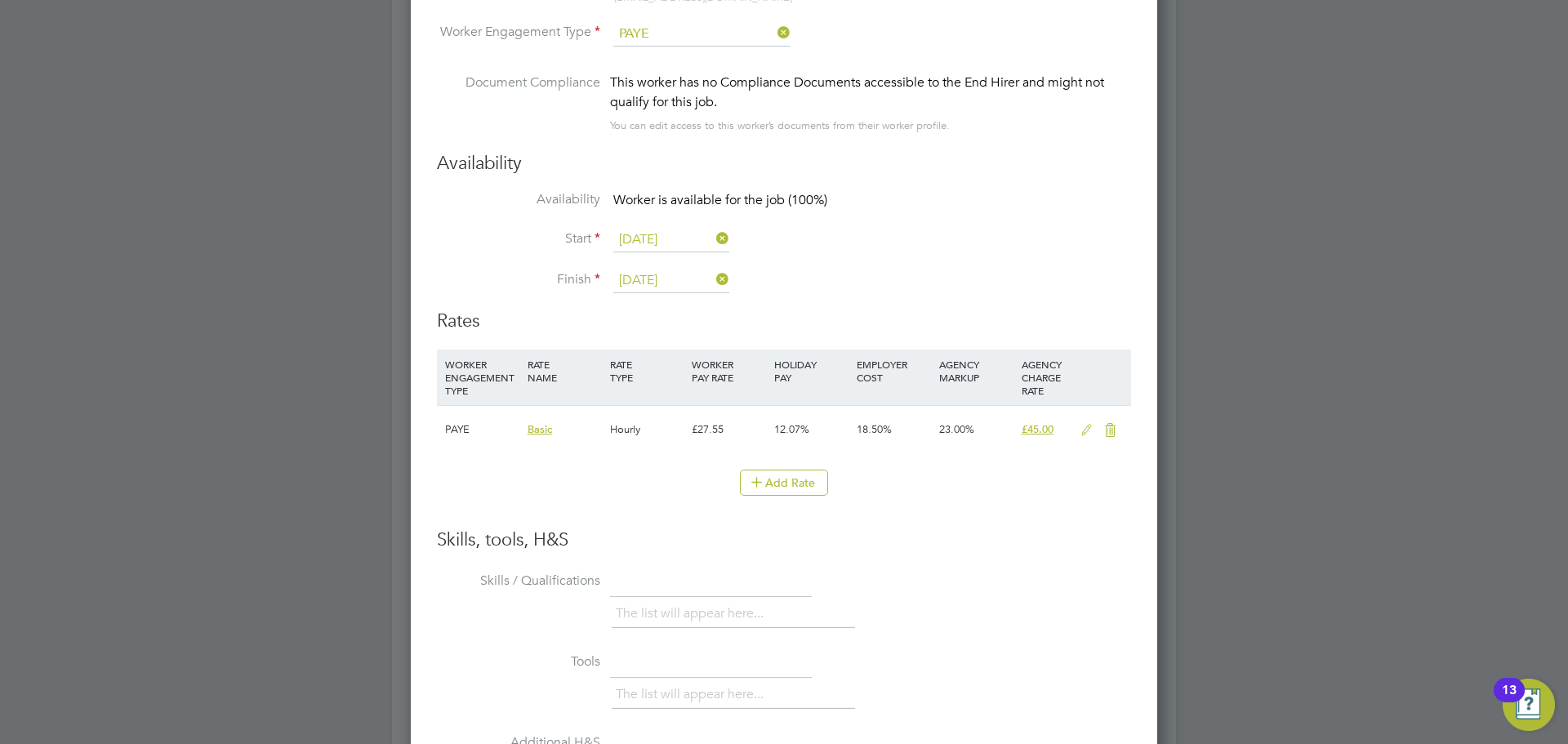
click at [1087, 429] on icon at bounding box center [1086, 430] width 21 height 13
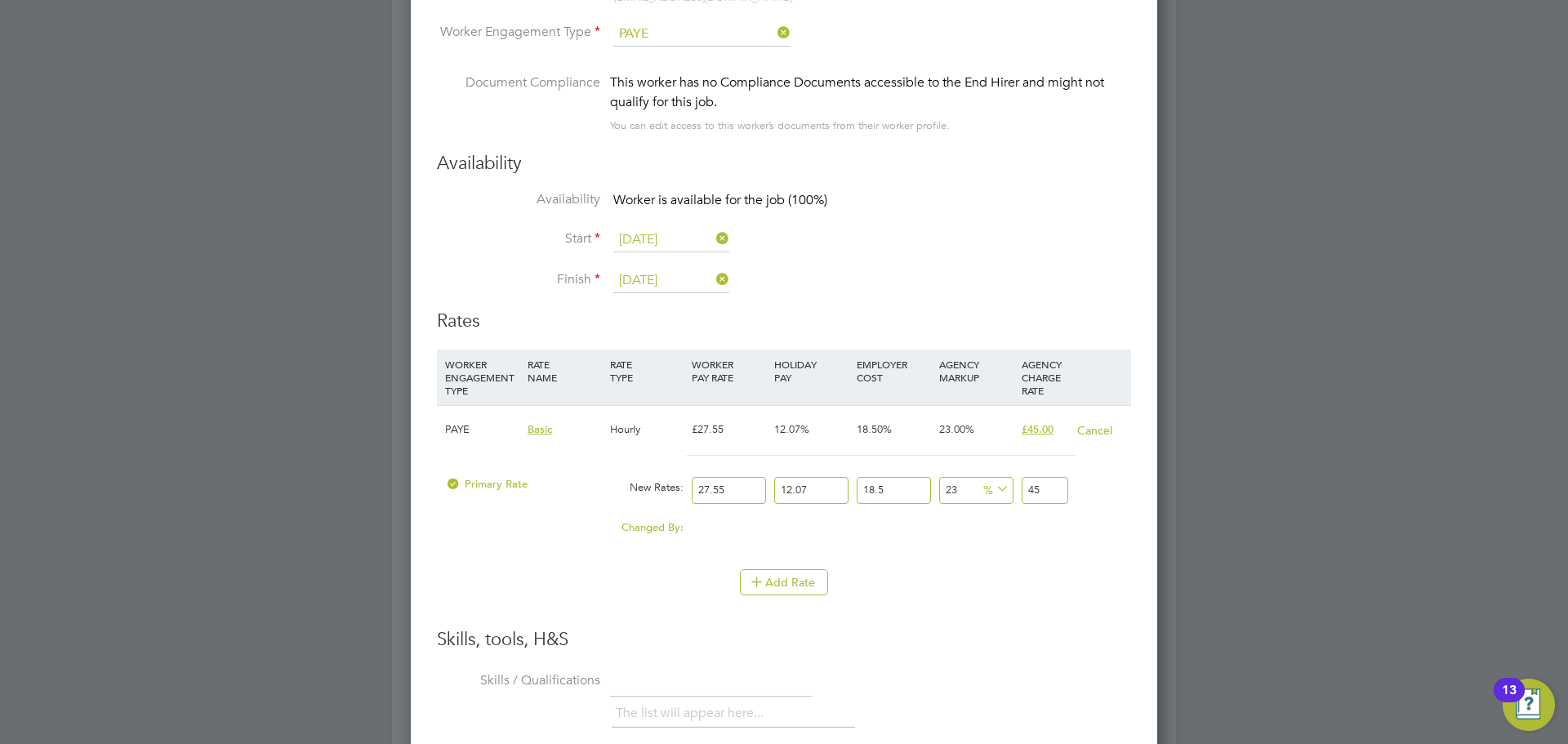
drag, startPoint x: 738, startPoint y: 492, endPoint x: 586, endPoint y: 465, distance: 154.4
click at [586, 465] on div "PAYE Basic Hourly £27.55 12.07% 18.50% 23.00% £45.00 Cancel Primary Rate New Ra…" at bounding box center [784, 478] width 694 height 148
type input "4"
type input "6.53390514"
type input "45"
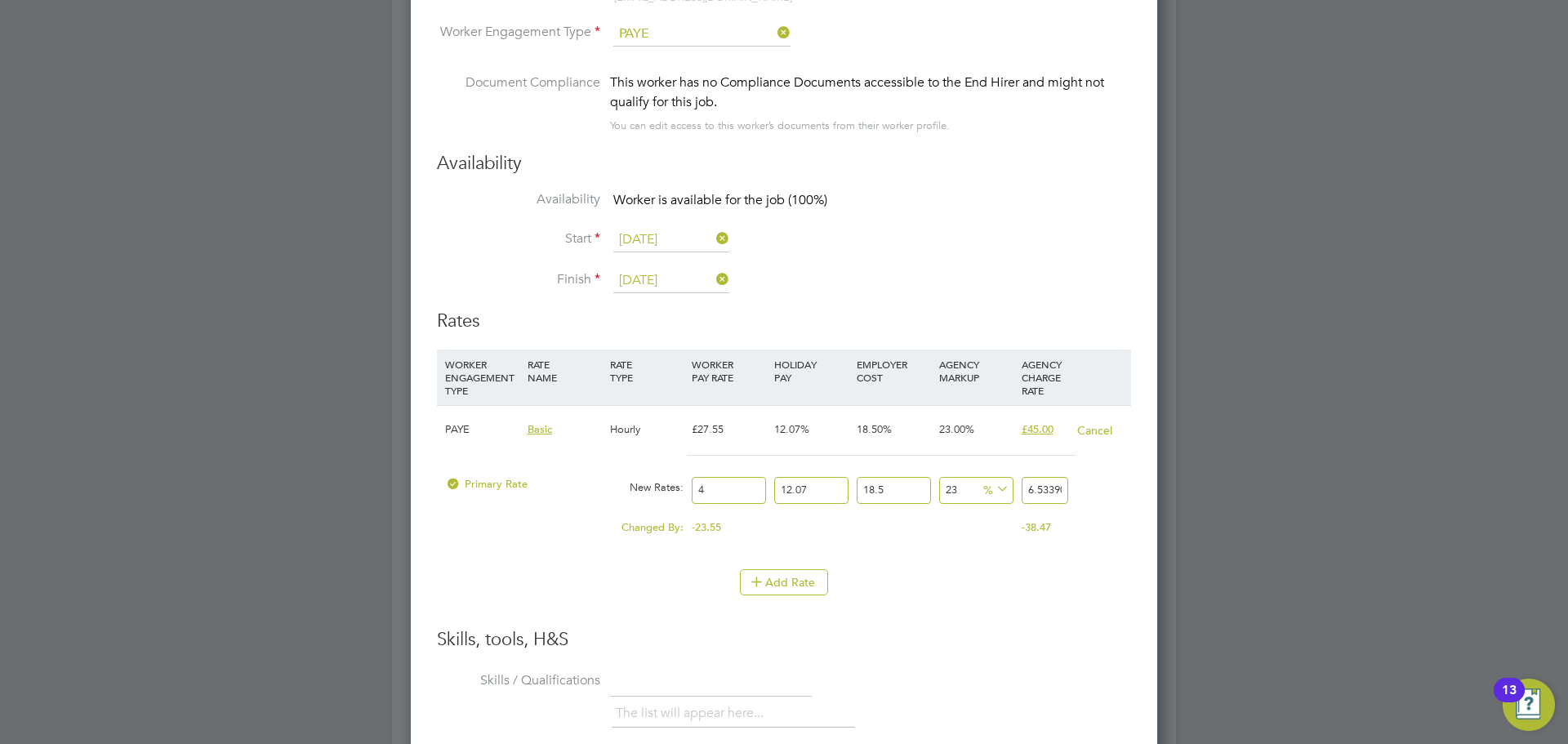
type input "73.506432825"
type input "45"
drag, startPoint x: 590, startPoint y: 521, endPoint x: 626, endPoint y: 511, distance: 37.4
click at [604, 516] on div "Changed By:" at bounding box center [564, 527] width 247 height 31
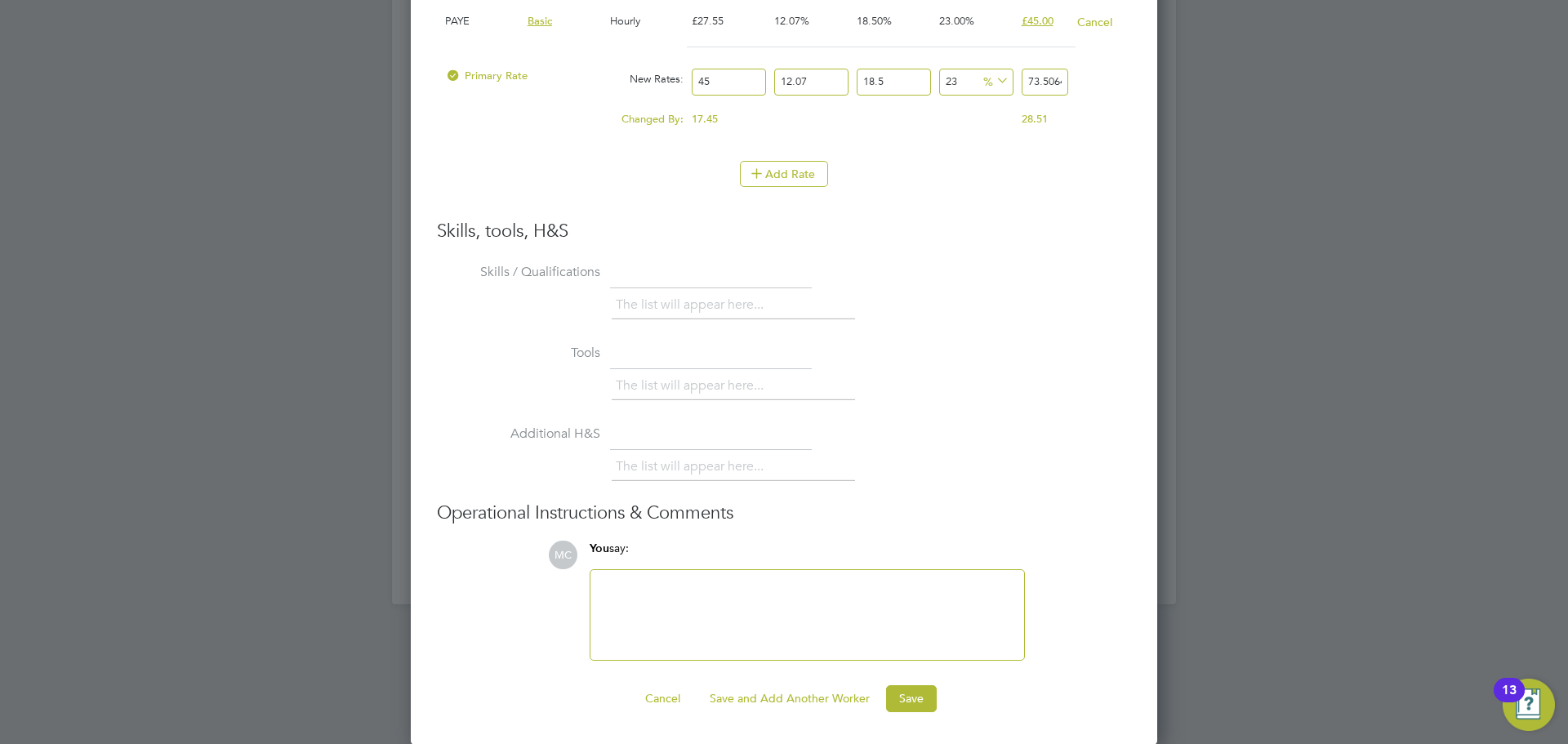
click at [781, 587] on div at bounding box center [806, 615] width 414 height 70
click at [909, 705] on button "Save" at bounding box center [910, 698] width 51 height 26
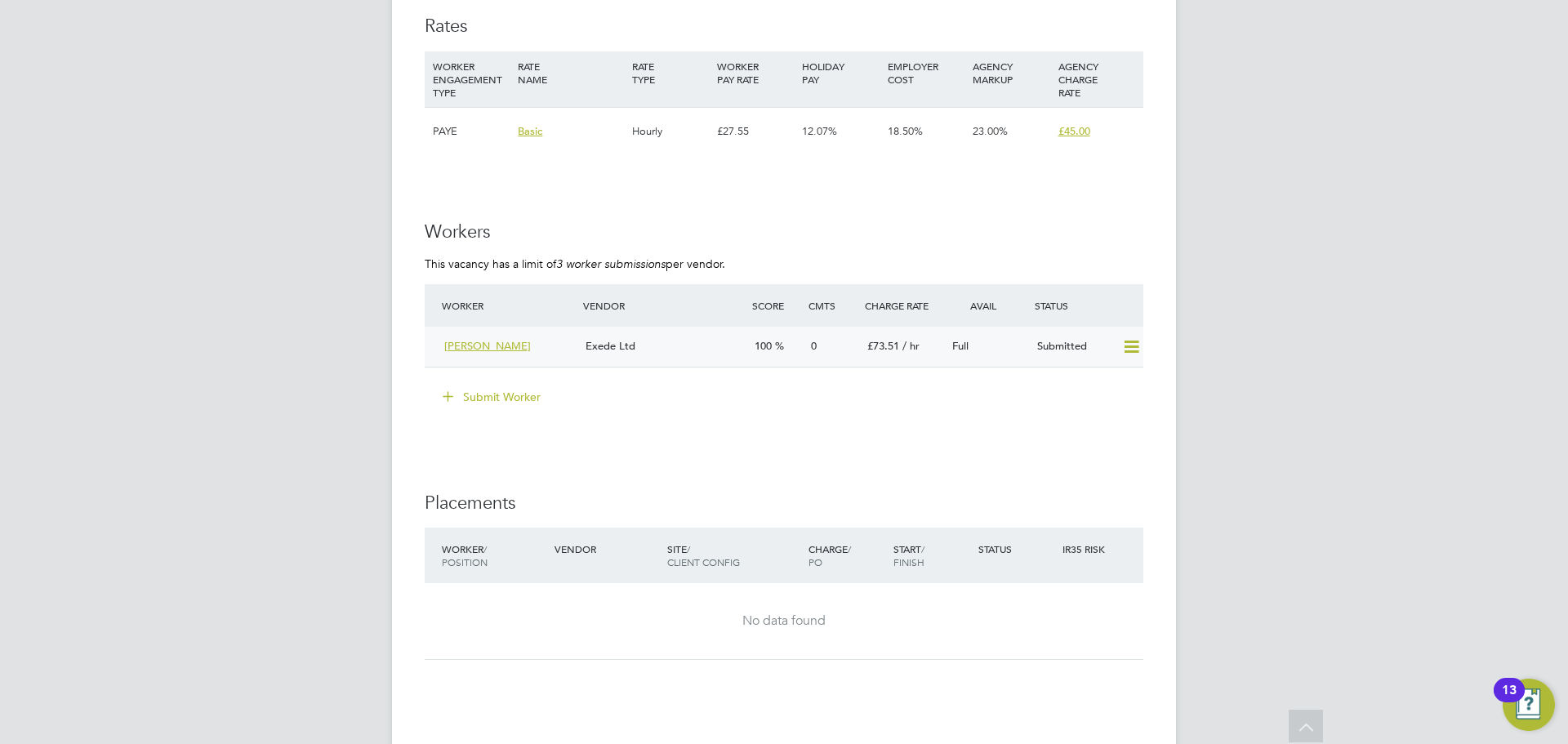
click at [685, 353] on div "Exede Ltd" at bounding box center [663, 346] width 169 height 27
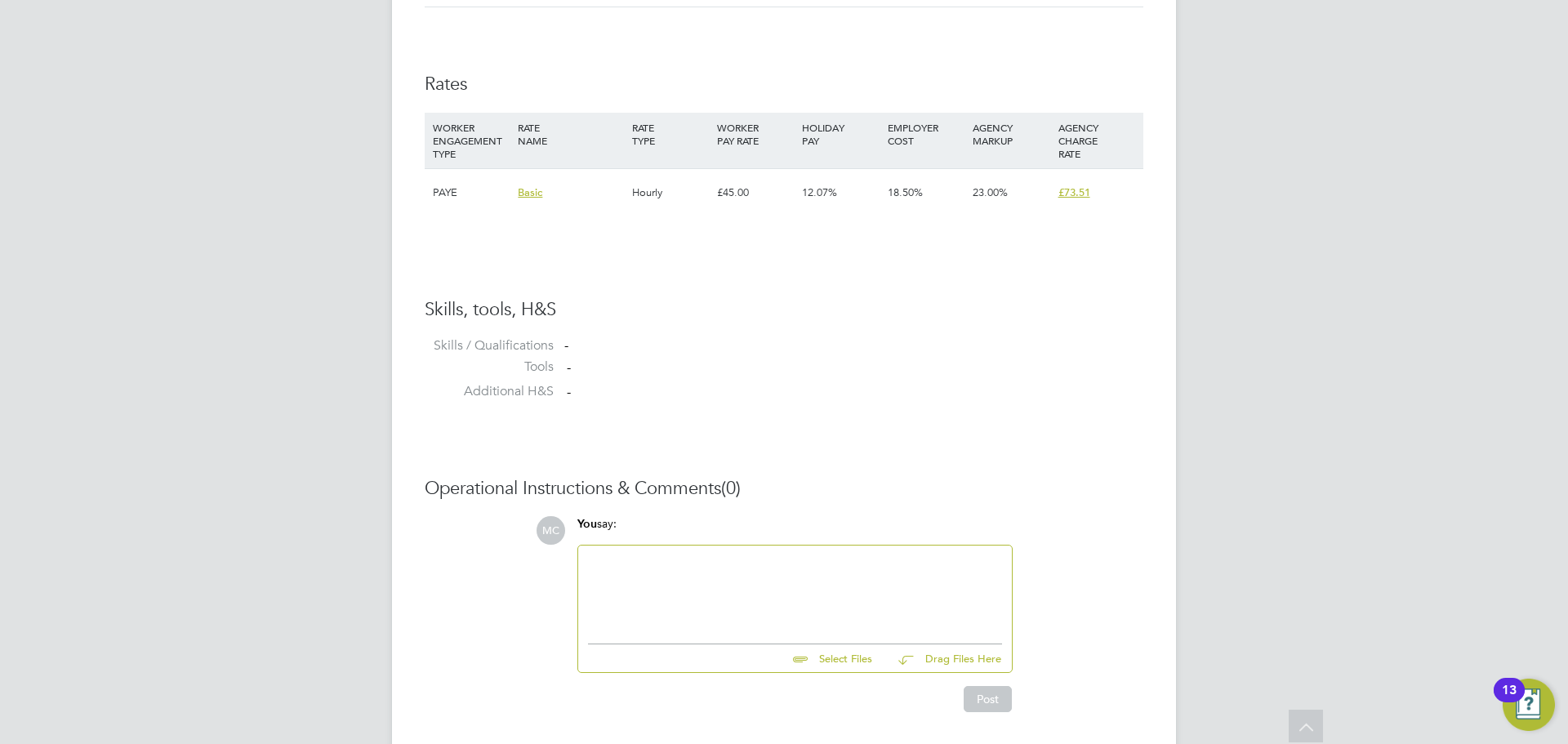
scroll to position [1116, 0]
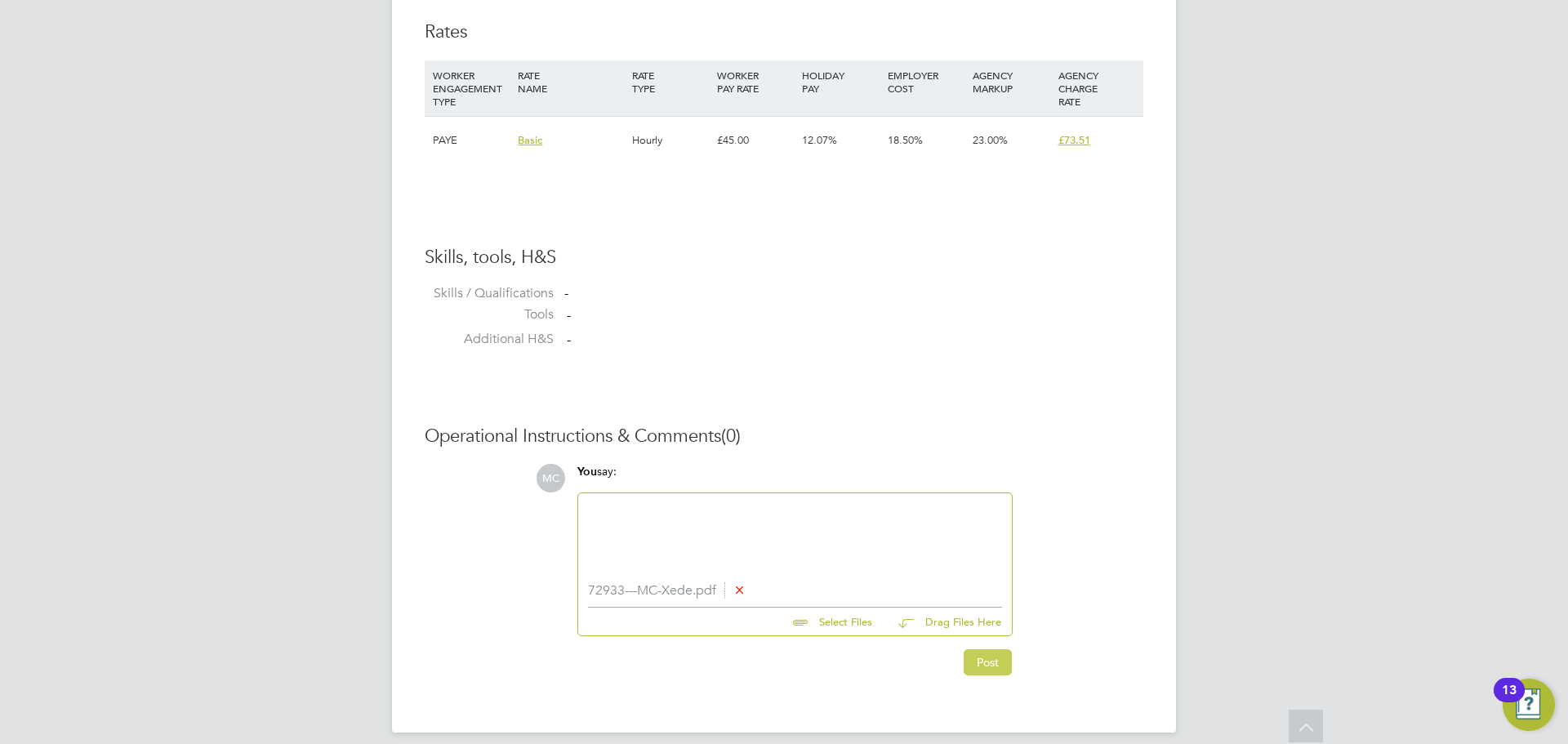
click at [969, 657] on button "Post" at bounding box center [988, 663] width 49 height 26
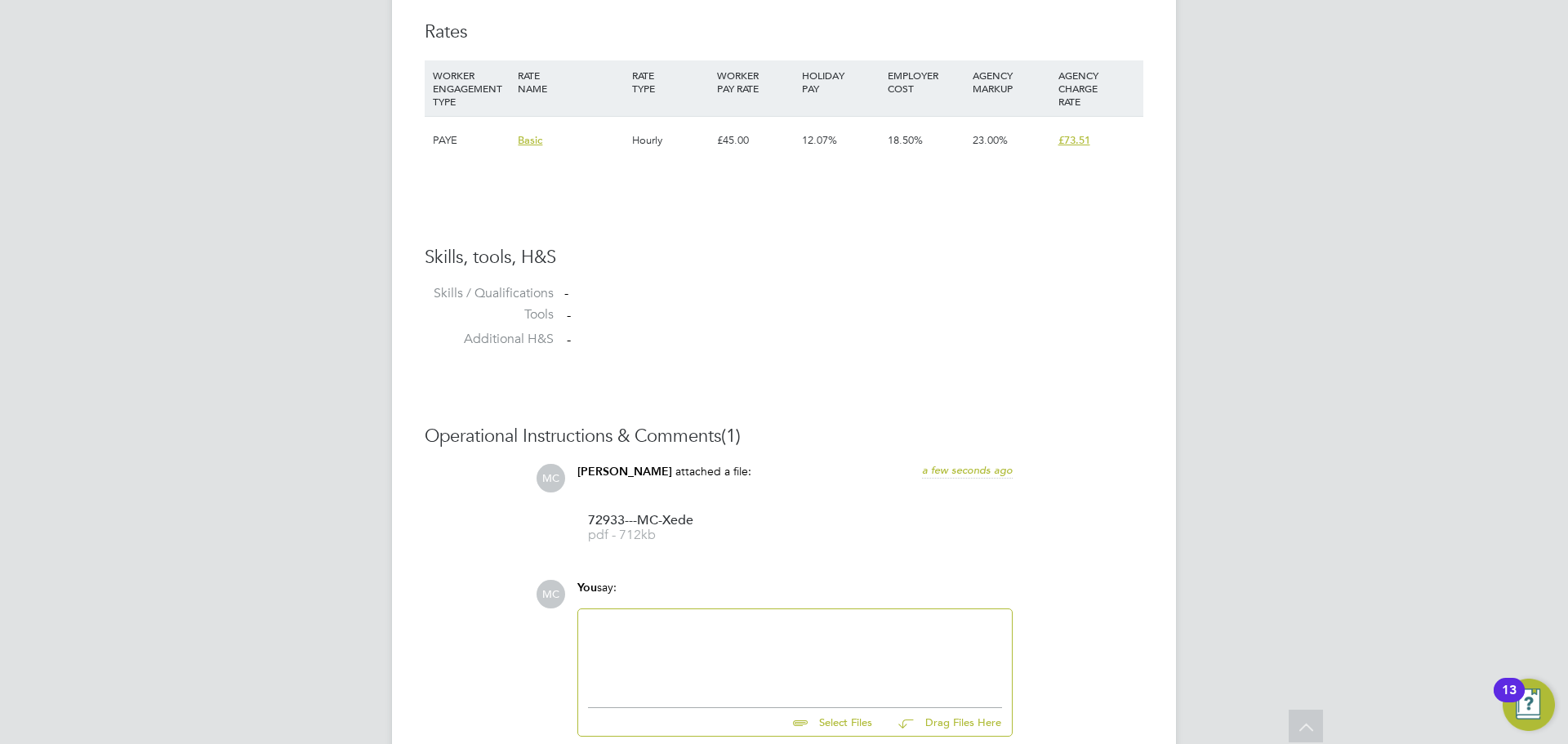
click at [680, 645] on div at bounding box center [794, 654] width 414 height 70
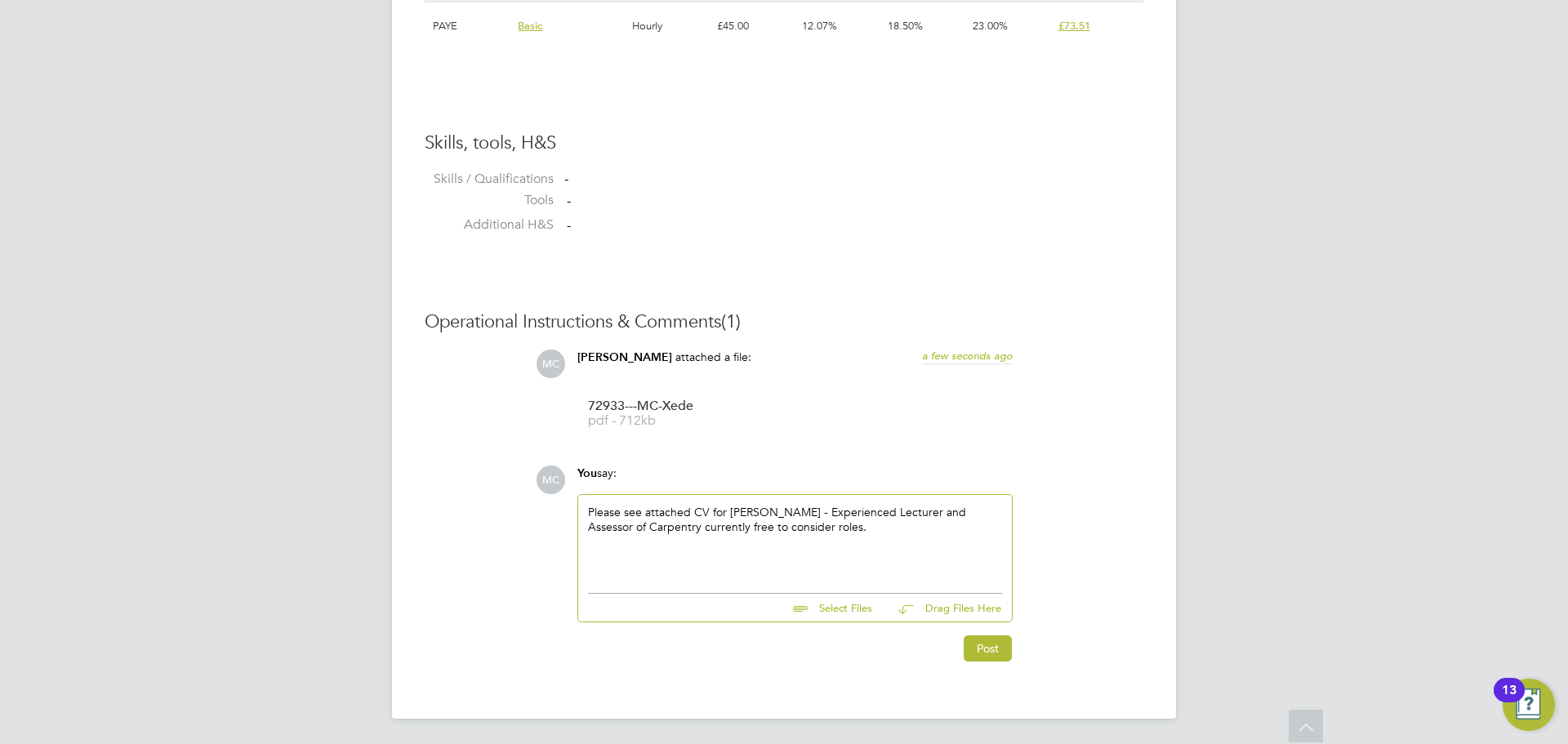
scroll to position [1232, 0]
click at [996, 660] on button "Post" at bounding box center [988, 648] width 49 height 26
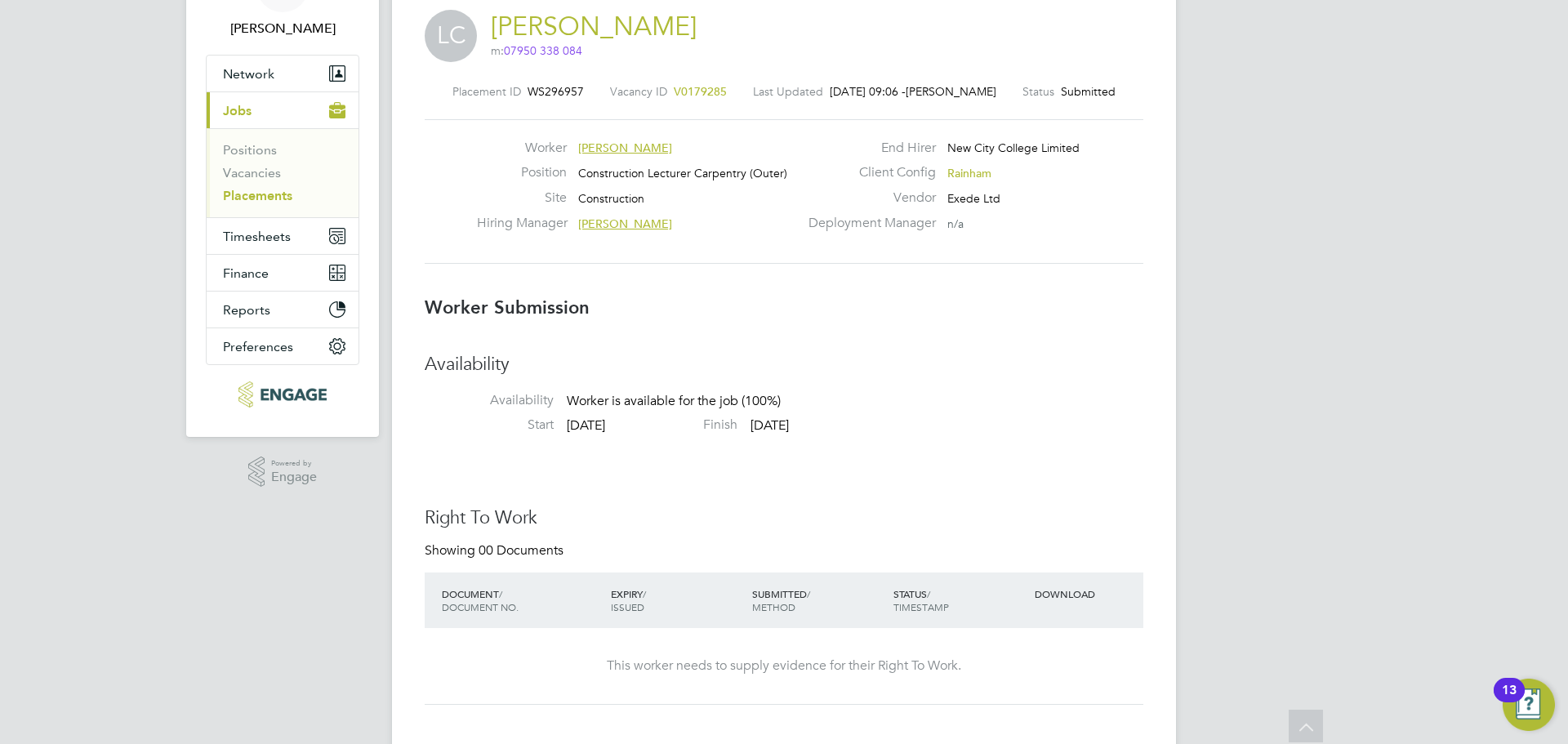
scroll to position [0, 0]
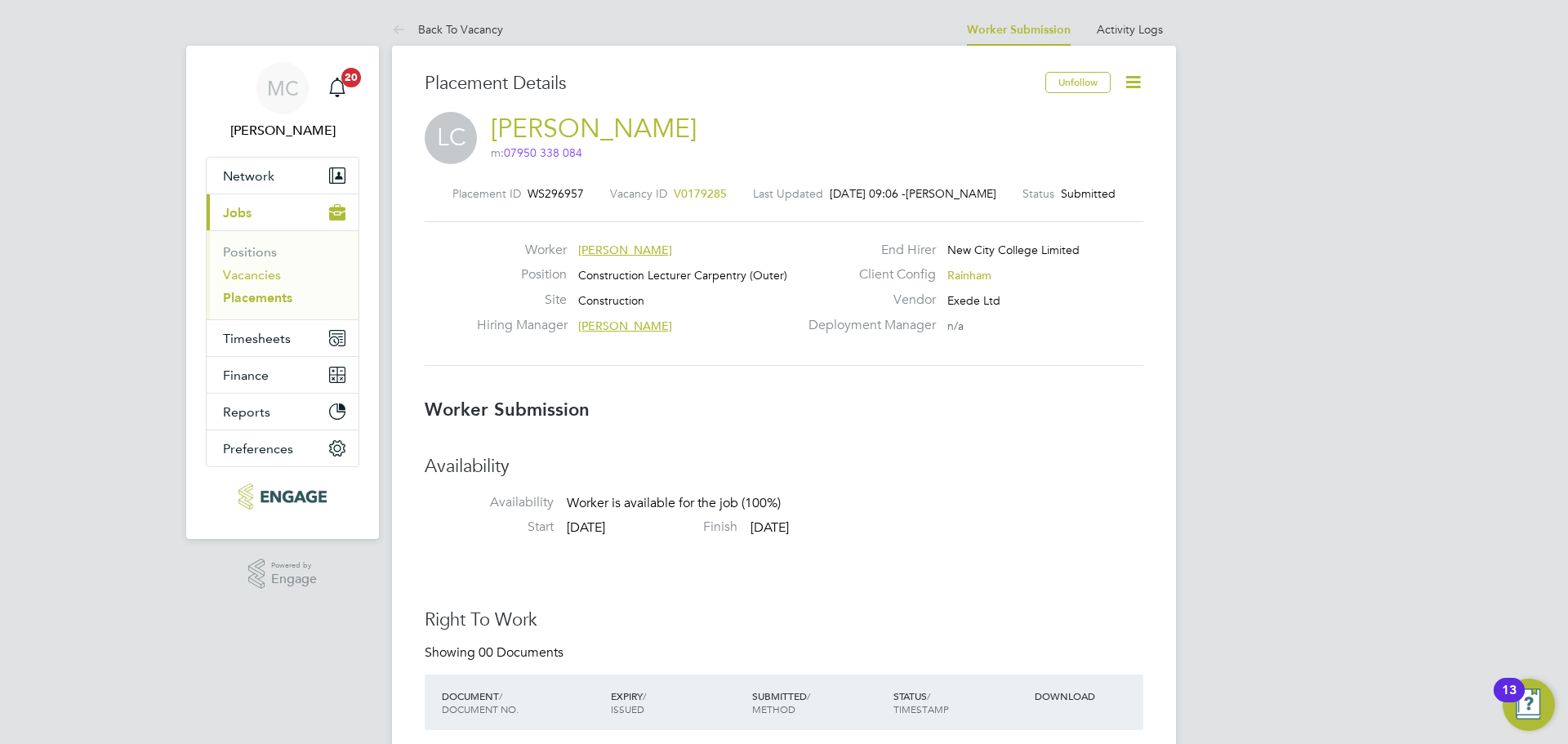
click at [245, 279] on link "Vacancies" at bounding box center [252, 275] width 58 height 16
